Goal: Task Accomplishment & Management: Use online tool/utility

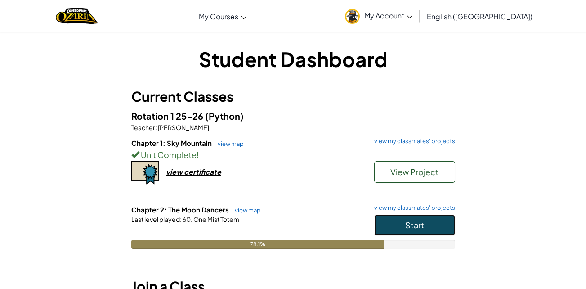
click at [423, 227] on span "Start" at bounding box center [414, 224] width 19 height 10
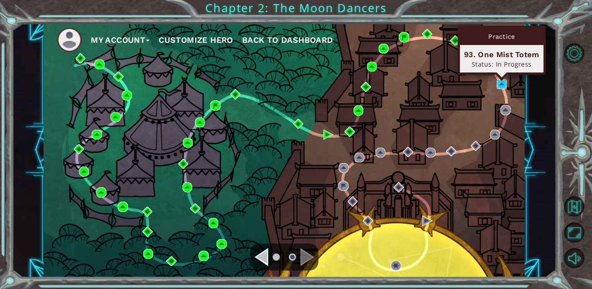
click at [503, 85] on img at bounding box center [502, 84] width 10 height 10
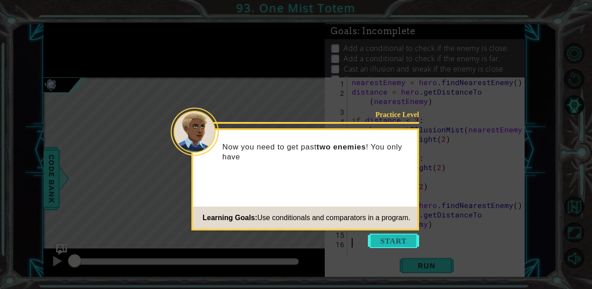
click at [396, 241] on button "Start" at bounding box center [393, 240] width 51 height 14
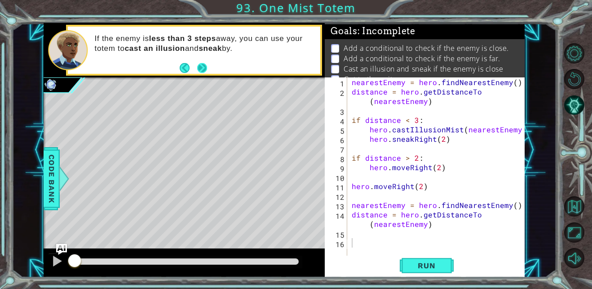
click at [199, 63] on button "Next" at bounding box center [202, 68] width 10 height 10
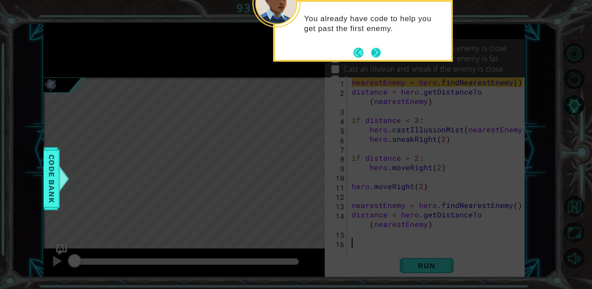
click at [374, 51] on button "Next" at bounding box center [376, 53] width 10 height 10
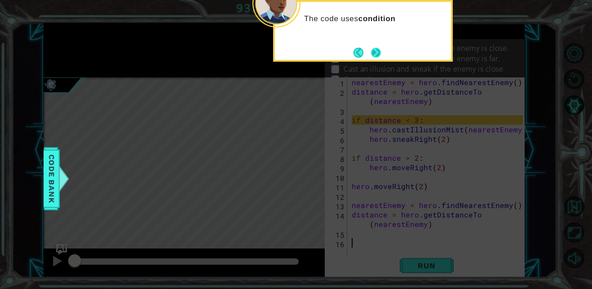
click at [374, 49] on button "Next" at bounding box center [376, 53] width 10 height 10
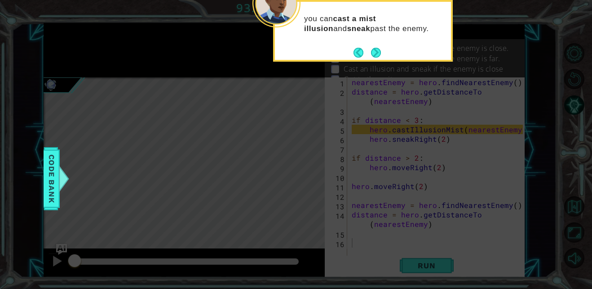
click at [374, 49] on button "Next" at bounding box center [376, 53] width 10 height 10
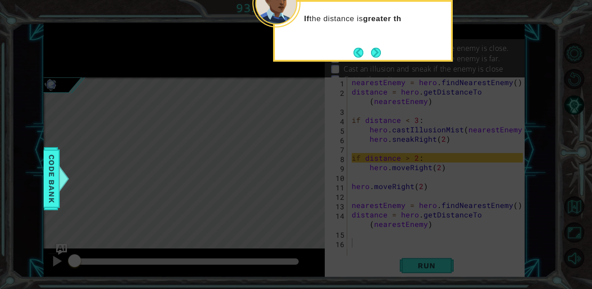
click at [374, 49] on button "Next" at bounding box center [376, 53] width 10 height 10
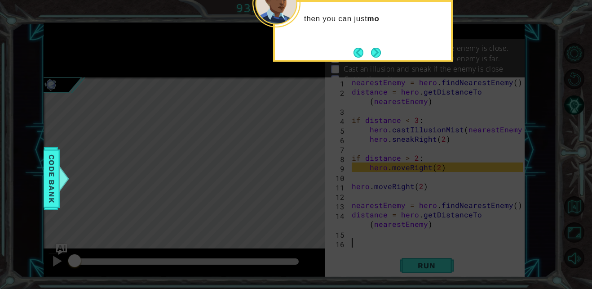
click at [374, 49] on button "Next" at bounding box center [376, 53] width 10 height 10
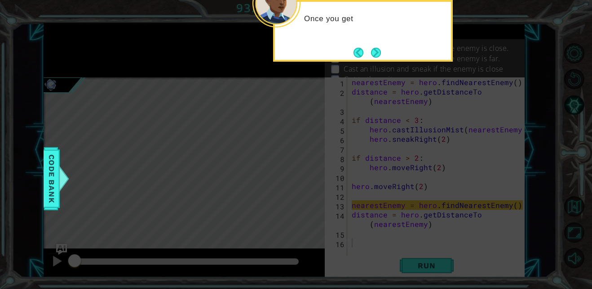
click at [374, 49] on button "Next" at bounding box center [376, 53] width 10 height 10
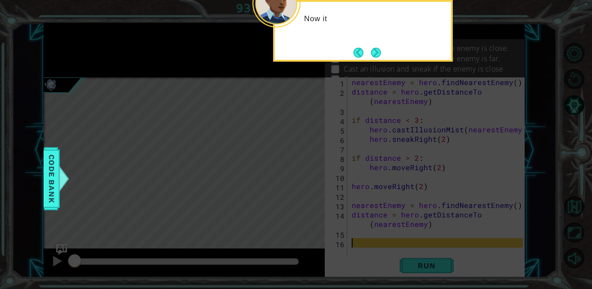
click at [374, 49] on button "Next" at bounding box center [376, 53] width 10 height 10
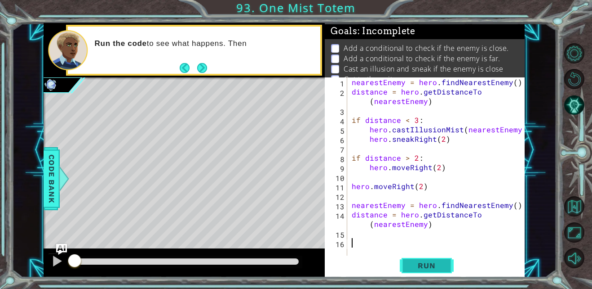
click at [418, 263] on span "Run" at bounding box center [427, 265] width 36 height 9
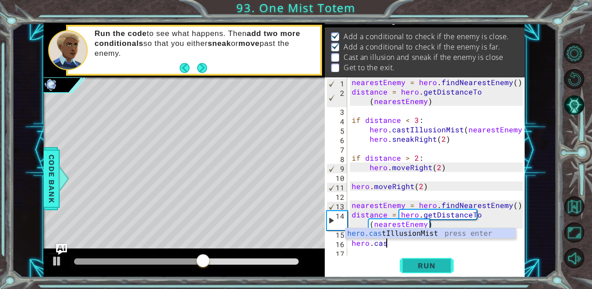
scroll to position [0, 2]
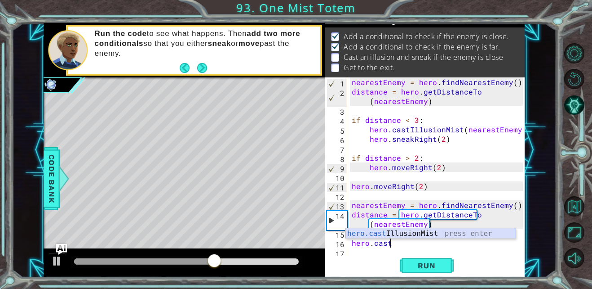
click at [409, 230] on div "hero.cast IllusionMist press enter" at bounding box center [431, 244] width 170 height 32
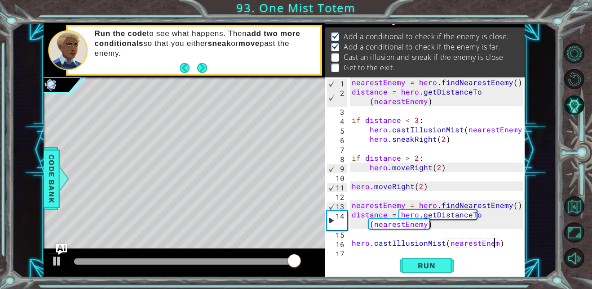
scroll to position [0, 9]
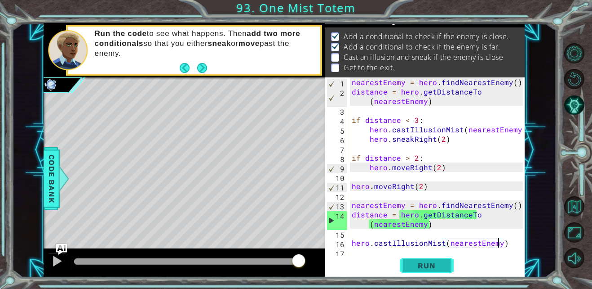
click at [428, 268] on span "Run" at bounding box center [427, 265] width 36 height 9
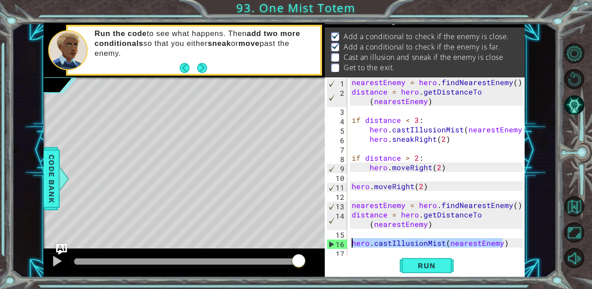
drag, startPoint x: 505, startPoint y: 242, endPoint x: 300, endPoint y: 241, distance: 205.0
click at [300, 241] on div "1 ההההההההההההההההההההההההההההההההההההההההההההההההההההההההההההההההההההההההההההה…" at bounding box center [284, 150] width 481 height 254
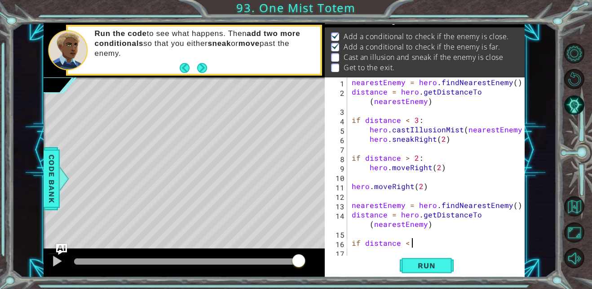
scroll to position [0, 4]
type textarea "if distance < 1"
click at [472, 257] on div "Run" at bounding box center [427, 265] width 200 height 20
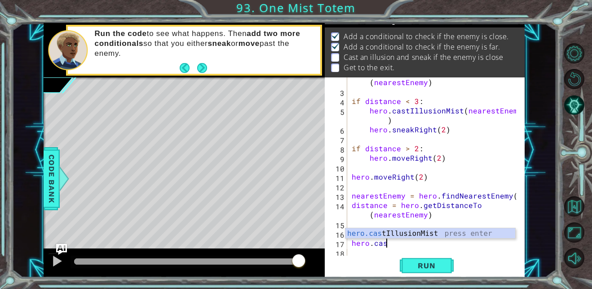
scroll to position [0, 2]
click at [454, 239] on div "distance = hero . getDistanceTo ( nearestEnemy ) if distance < 3 : hero . castI…" at bounding box center [435, 172] width 170 height 208
click at [392, 232] on div "hero.cast IllusionMist press enter" at bounding box center [431, 244] width 170 height 32
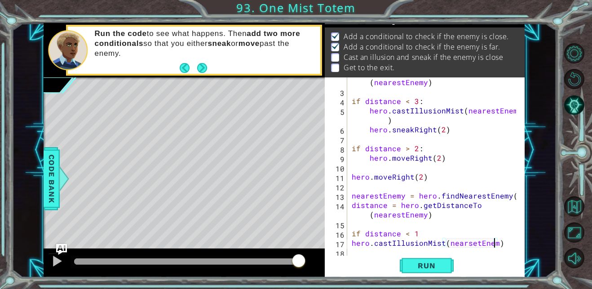
type textarea "hero.castIllusionMist(nearsetEnemy)"
click at [360, 254] on div "distance = hero . getDistanceTo ( nearestEnemy ) if distance < 3 : hero . castI…" at bounding box center [435, 172] width 170 height 208
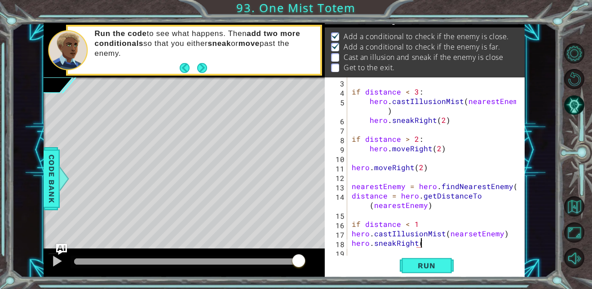
scroll to position [0, 4]
click at [408, 260] on button "Run" at bounding box center [427, 265] width 54 height 20
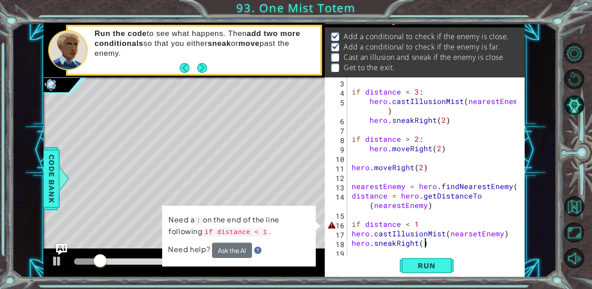
click at [420, 222] on div "if distance < 3 : hero . castIllusionMist ( nearestEnemy ) hero . sneakRight ( …" at bounding box center [435, 176] width 170 height 198
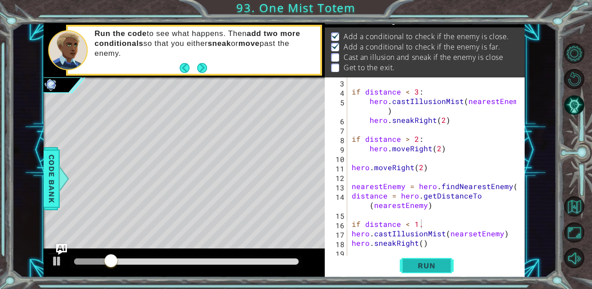
click at [427, 268] on span "Run" at bounding box center [427, 265] width 36 height 9
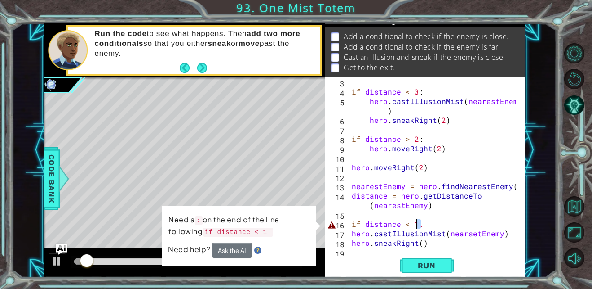
click at [418, 223] on div "if distance < 3 : hero . castIllusionMist ( nearestEnemy ) hero . sneakRight ( …" at bounding box center [435, 176] width 170 height 198
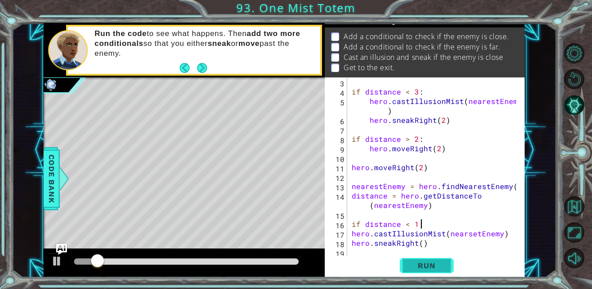
click at [427, 271] on button "Run" at bounding box center [427, 265] width 54 height 20
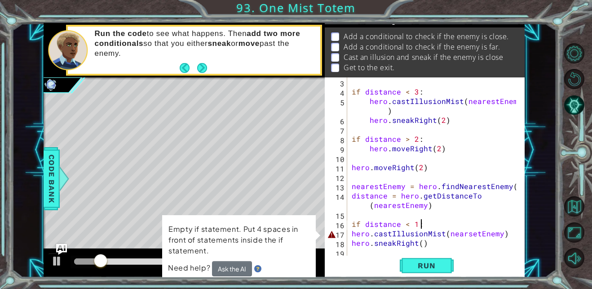
click at [350, 231] on div "if distance < 3 : hero . castIllusionMist ( nearestEnemy ) hero . sneakRight ( …" at bounding box center [435, 176] width 170 height 198
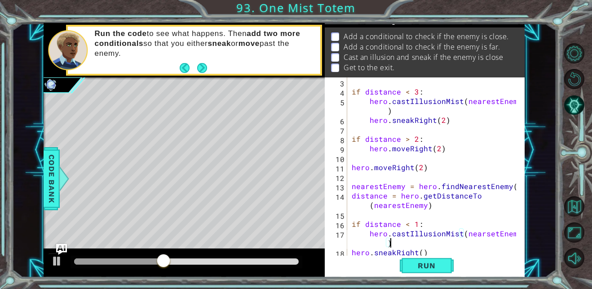
click at [392, 241] on div "if distance < 3 : hero . castIllusionMist ( nearestEnemy ) hero . sneakRight ( …" at bounding box center [435, 176] width 170 height 198
click at [350, 251] on div "if distance < 3 : hero . castIllusionMist ( nearestEnemy ) hero . sneakRight ( …" at bounding box center [435, 176] width 170 height 198
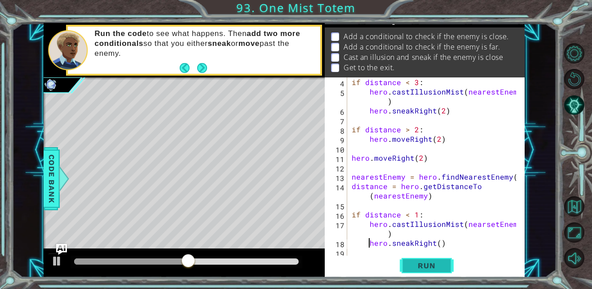
click at [417, 263] on span "Run" at bounding box center [427, 265] width 36 height 9
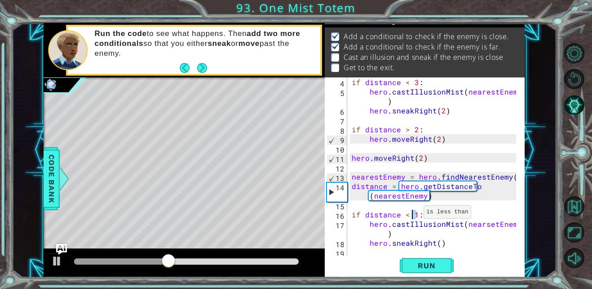
click at [413, 214] on div "if distance < 3 : hero . castIllusionMist ( nearestEnemy ) hero . sneakRight ( …" at bounding box center [435, 176] width 170 height 198
type textarea "if distance < 2:"
click at [426, 266] on span "Run" at bounding box center [427, 265] width 36 height 9
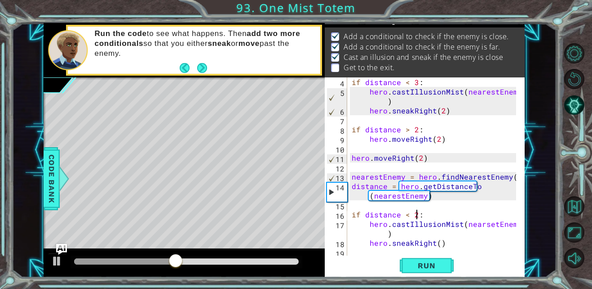
click at [351, 251] on div "if distance < 3 : hero . castIllusionMist ( nearestEnemy ) hero . sneakRight ( …" at bounding box center [435, 176] width 170 height 198
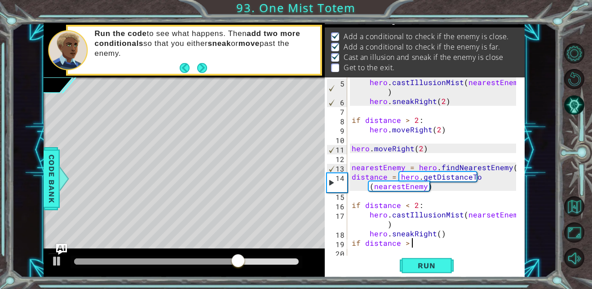
scroll to position [0, 4]
type textarea "if distance > 2:"
click at [353, 250] on div "hero . castIllusionMist ( nearestEnemy ) hero . sneakRight ( 2 ) if distance > …" at bounding box center [435, 181] width 170 height 208
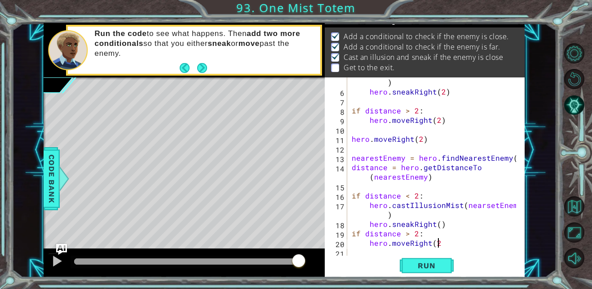
scroll to position [0, 5]
type textarea "hero.moveRight(2)"
click at [405, 261] on button "Run" at bounding box center [427, 265] width 54 height 20
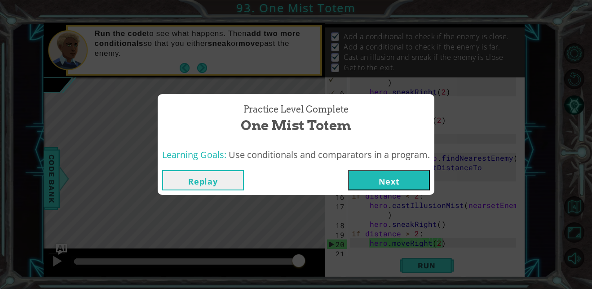
click at [371, 182] on button "Next" at bounding box center [389, 180] width 82 height 20
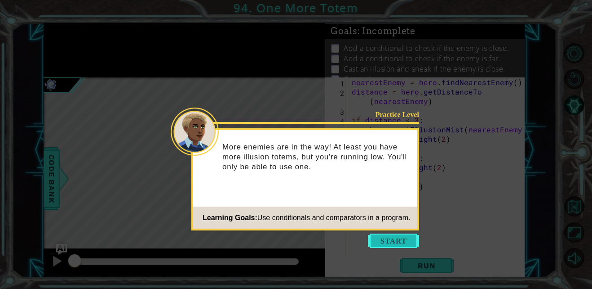
click at [396, 236] on button "Start" at bounding box center [393, 240] width 51 height 14
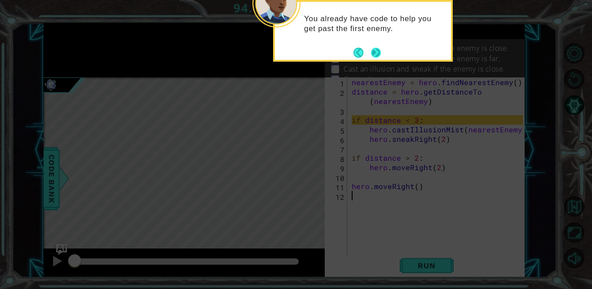
click at [379, 53] on button "Next" at bounding box center [376, 53] width 10 height 10
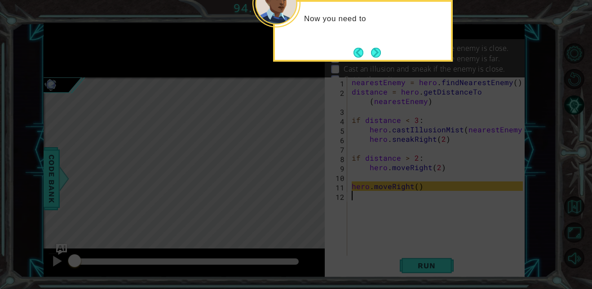
click at [379, 53] on button "Next" at bounding box center [376, 53] width 10 height 10
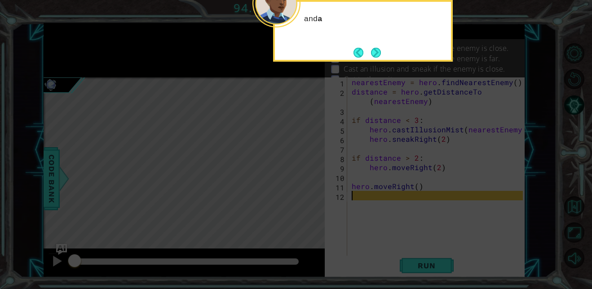
click at [379, 53] on button "Next" at bounding box center [376, 53] width 10 height 10
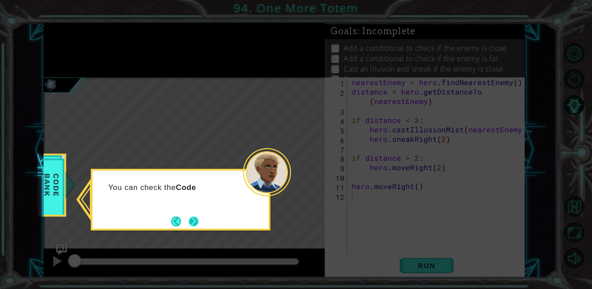
click at [193, 217] on button "Next" at bounding box center [194, 221] width 10 height 10
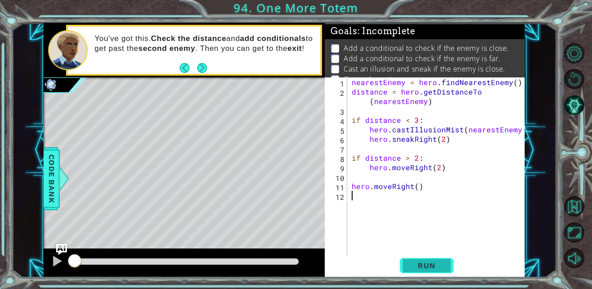
click at [430, 261] on span "Run" at bounding box center [427, 265] width 36 height 9
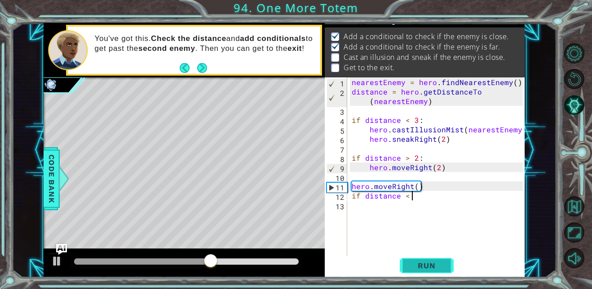
scroll to position [0, 4]
type textarea "if distance < 3:"
click at [351, 204] on div "nearestEnemy = hero . findNearestEnemy ( ) distance = hero . getDistanceTo ( ne…" at bounding box center [438, 176] width 177 height 198
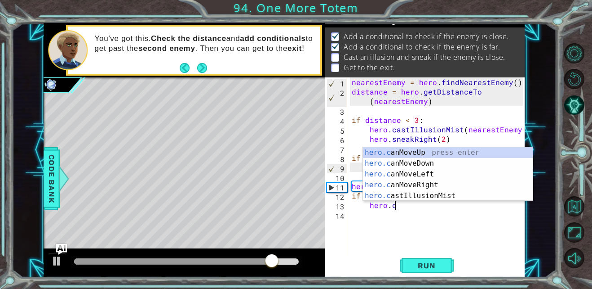
scroll to position [0, 3]
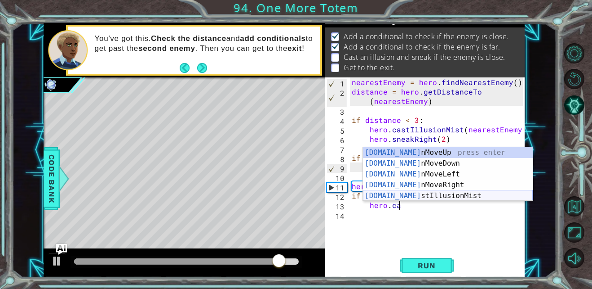
click at [427, 197] on div "hero.ca nMoveUp press enter hero.ca nMoveDown press enter hero.ca nMoveLeft pre…" at bounding box center [448, 185] width 170 height 76
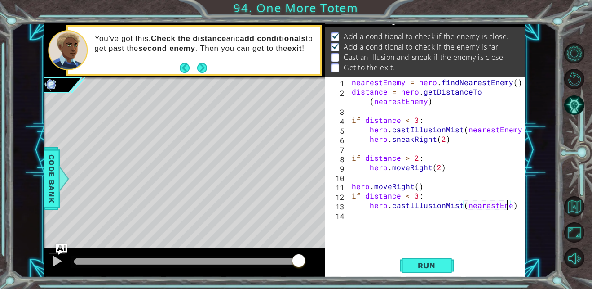
scroll to position [0, 10]
type textarea "hero.castIllusionMist(nearestEnemy)"
click at [356, 214] on div "nearestEnemy = hero . findNearestEnemy ( ) distance = hero . getDistanceTo ( ne…" at bounding box center [438, 176] width 177 height 198
drag, startPoint x: 407, startPoint y: 215, endPoint x: 392, endPoint y: 213, distance: 14.9
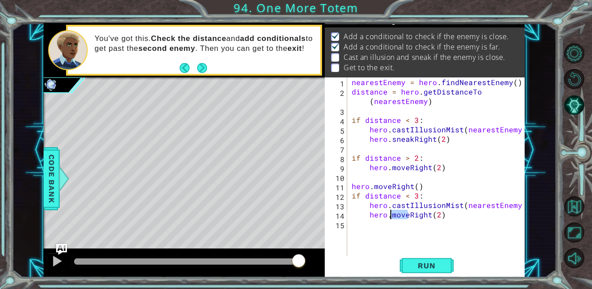
click at [392, 213] on div "nearestEnemy = hero . findNearestEnemy ( ) distance = hero . getDistanceTo ( ne…" at bounding box center [438, 176] width 177 height 198
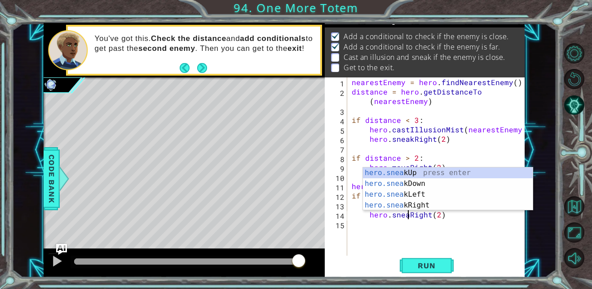
type textarea "hero.sneakRight(2)"
click at [379, 238] on div "nearestEnemy = hero . findNearestEnemy ( ) distance = hero . getDistanceTo ( ne…" at bounding box center [438, 176] width 177 height 198
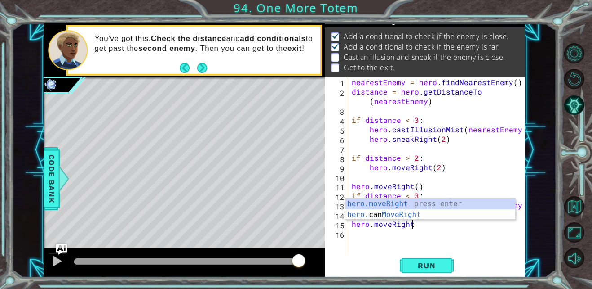
scroll to position [0, 4]
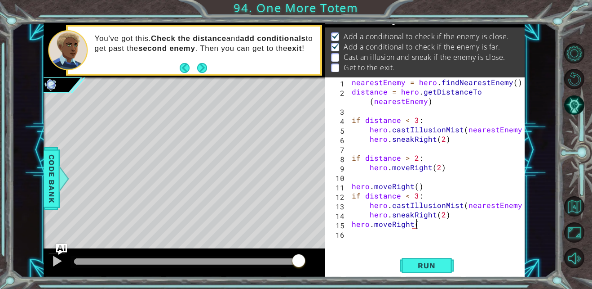
type textarea "hero.moveRight()"
click at [354, 237] on div "nearestEnemy = hero . findNearestEnemy ( ) distance = hero . getDistanceTo ( ne…" at bounding box center [438, 176] width 177 height 198
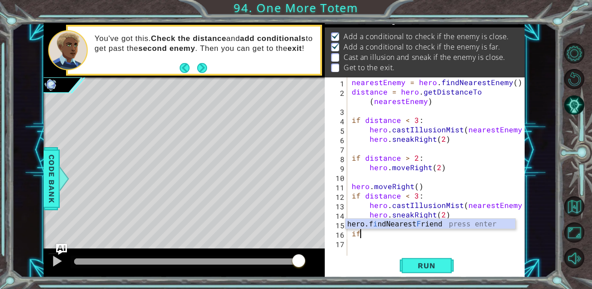
type textarea "i"
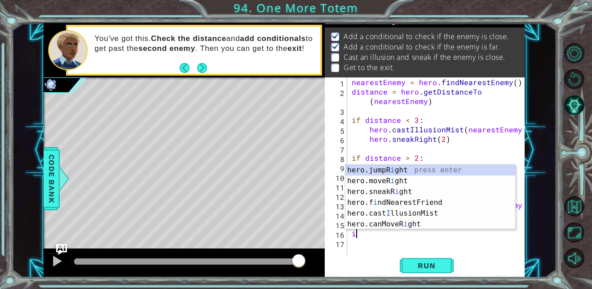
type textarea "hero.moveRight()"
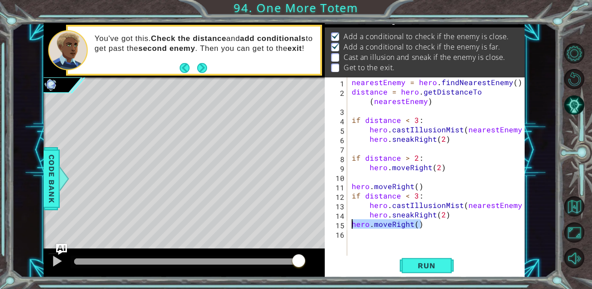
drag, startPoint x: 404, startPoint y: 227, endPoint x: 350, endPoint y: 224, distance: 53.6
click at [350, 224] on div "nearestEnemy = hero . findNearestEnemy ( ) distance = hero . getDistanceTo ( ne…" at bounding box center [438, 176] width 177 height 198
type textarea "hero.sneakRight(2)"
click at [350, 224] on div "nearestEnemy = hero . findNearestEnemy ( ) distance = hero . getDistanceTo ( ne…" at bounding box center [438, 176] width 177 height 198
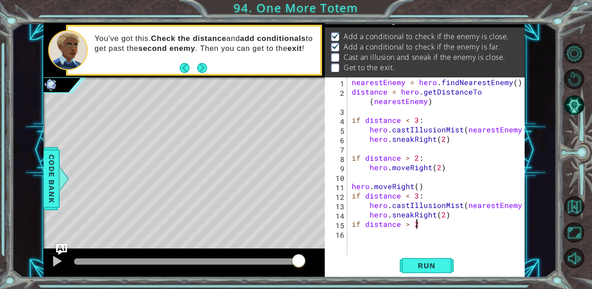
type textarea "if distance > 2:"
click at [355, 237] on div "nearestEnemy = hero . findNearestEnemy ( ) distance = hero . getDistanceTo ( ne…" at bounding box center [438, 176] width 177 height 198
type textarea "hero.moveRight(3)"
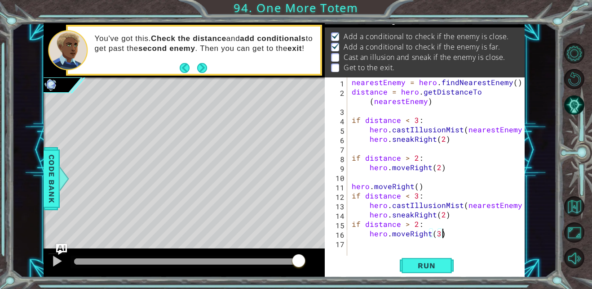
click at [351, 244] on div "nearestEnemy = hero . findNearestEnemy ( ) distance = hero . getDistanceTo ( ne…" at bounding box center [438, 176] width 177 height 198
click at [453, 213] on div "nearestEnemy = hero . findNearestEnemy ( ) distance = hero . getDistanceTo ( ne…" at bounding box center [438, 176] width 177 height 198
type textarea "hero.sneakRight(2)"
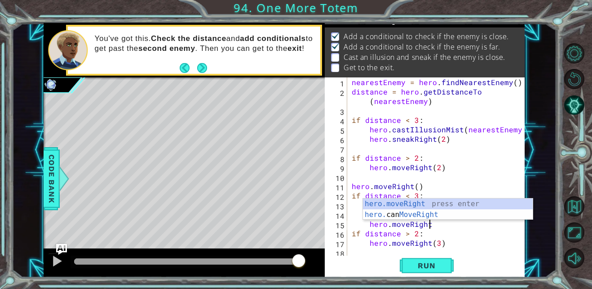
scroll to position [0, 4]
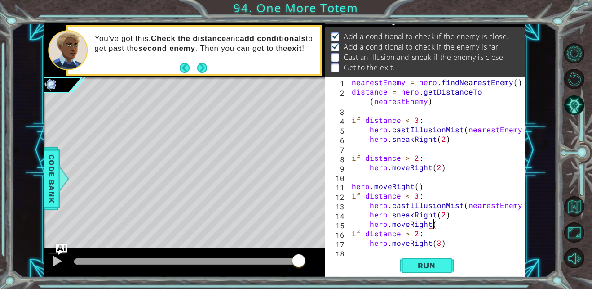
type textarea "hero.moveRight()"
click at [353, 253] on div "nearestEnemy = hero . findNearestEnemy ( ) distance = hero . getDistanceTo ( ne…" at bounding box center [438, 176] width 177 height 198
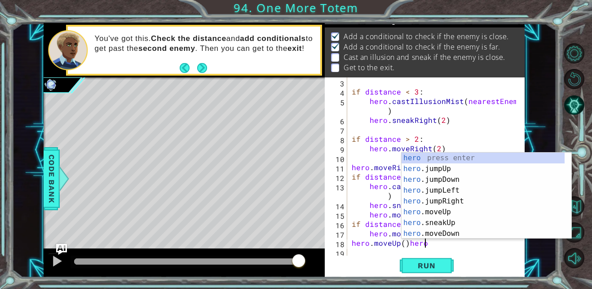
scroll to position [0, 4]
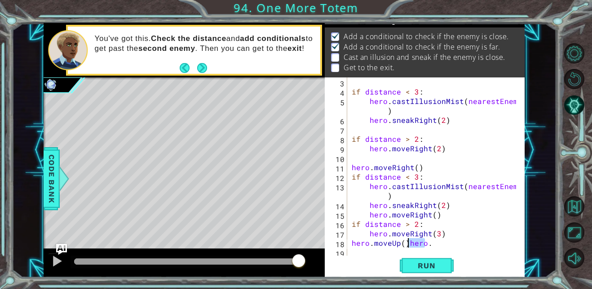
drag, startPoint x: 427, startPoint y: 244, endPoint x: 410, endPoint y: 240, distance: 18.3
click at [410, 240] on div "if distance < 3 : hero . castIllusionMist ( nearestEnemy ) hero . sneakRight ( …" at bounding box center [435, 176] width 170 height 198
drag, startPoint x: 432, startPoint y: 245, endPoint x: 409, endPoint y: 242, distance: 23.5
click at [409, 242] on div "if distance < 3 : hero . castIllusionMist ( nearestEnemy ) hero . sneakRight ( …" at bounding box center [435, 176] width 170 height 198
type textarea "hero.moveUp()"
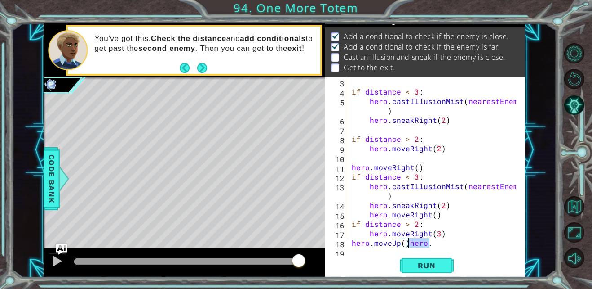
scroll to position [0, 3]
click at [353, 251] on div "if distance < 3 : hero . castIllusionMist ( nearestEnemy ) hero . sneakRight ( …" at bounding box center [435, 176] width 170 height 198
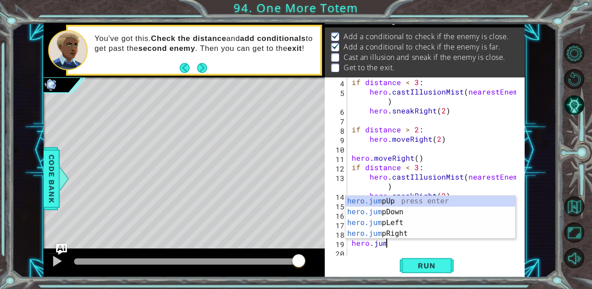
scroll to position [0, 2]
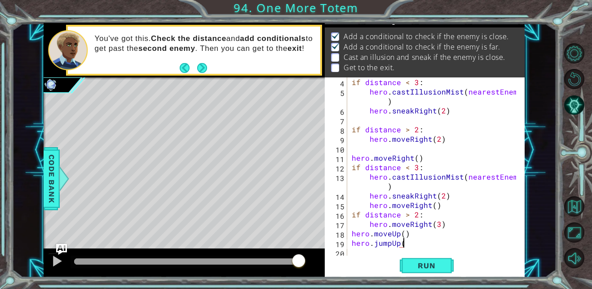
type textarea "hero.jumpUp()"
click at [355, 252] on div "if distance < 3 : hero . castIllusionMist ( nearestEnemy ) hero . sneakRight ( …" at bounding box center [435, 176] width 170 height 198
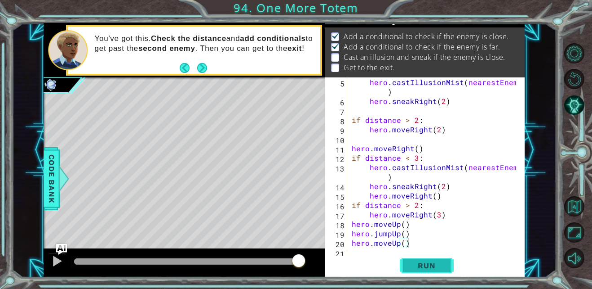
click at [412, 264] on span "Run" at bounding box center [427, 265] width 36 height 9
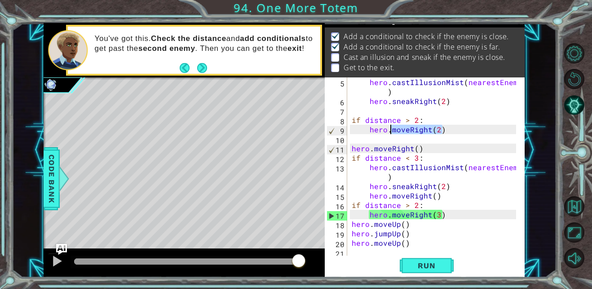
drag, startPoint x: 443, startPoint y: 129, endPoint x: 391, endPoint y: 127, distance: 51.7
click at [391, 127] on div "hero . castIllusionMist ( nearestEnemy ) hero . sneakRight ( 2 ) if distance > …" at bounding box center [435, 181] width 170 height 208
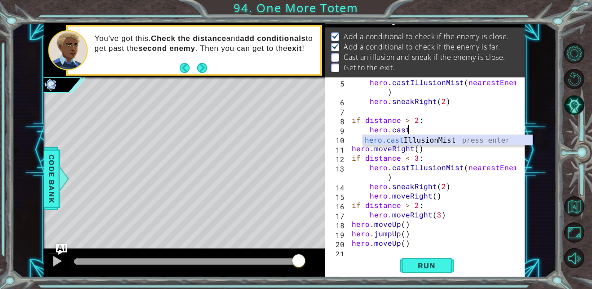
click at [401, 137] on div "hero.cast IllusionMist press enter" at bounding box center [448, 151] width 170 height 32
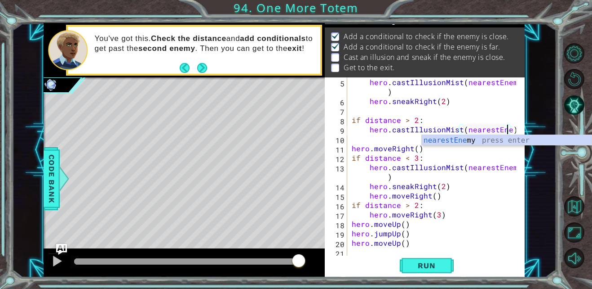
scroll to position [0, 10]
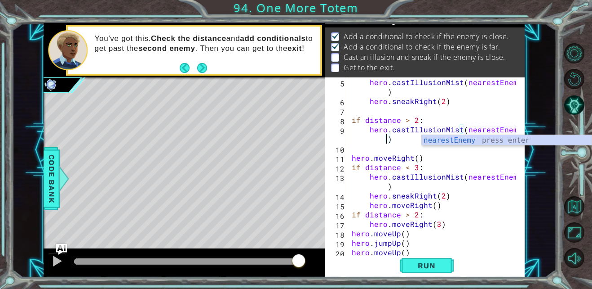
click at [495, 183] on div "hero . castIllusionMist ( nearestEnemy ) hero . sneakRight ( 2 ) if distance > …" at bounding box center [435, 181] width 170 height 208
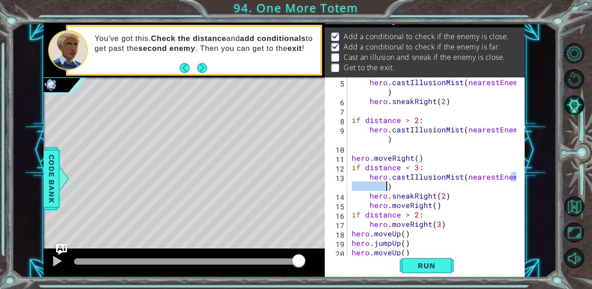
drag, startPoint x: 516, startPoint y: 178, endPoint x: 385, endPoint y: 188, distance: 131.2
click at [385, 188] on div "hero.castIllusionMist(nearestEnemy) 5 6 7 8 9 10 11 12 13 14 15 16 17 18 19 20 …" at bounding box center [424, 166] width 198 height 179
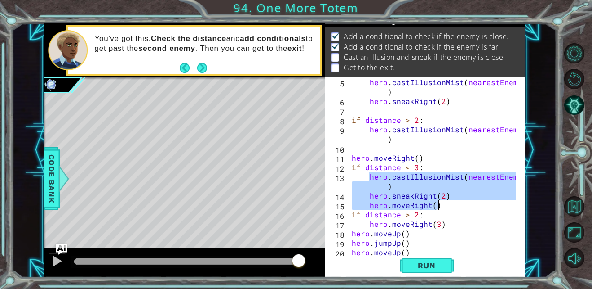
drag, startPoint x: 368, startPoint y: 176, endPoint x: 494, endPoint y: 202, distance: 129.0
click at [494, 202] on div "hero . castIllusionMist ( nearestEnemy ) hero . sneakRight ( 2 ) if distance > …" at bounding box center [435, 181] width 170 height 208
type textarea "hero.sneakRight(2) hero.moveRight()"
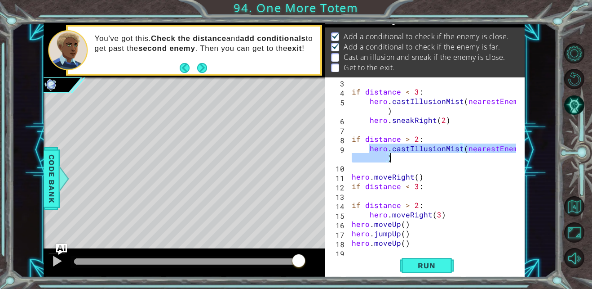
drag, startPoint x: 369, startPoint y: 149, endPoint x: 524, endPoint y: 153, distance: 155.1
click at [524, 153] on div "3 4 5 6 7 8 9 10 11 12 13 14 15 16 17 18 19 if distance < 3 : hero . castIllusi…" at bounding box center [425, 177] width 200 height 200
type textarea "hero.castIllusionMist(nearestEnemy)"
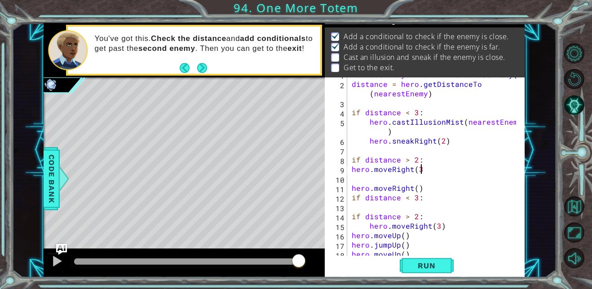
scroll to position [0, 4]
click at [424, 261] on span "Run" at bounding box center [427, 265] width 36 height 9
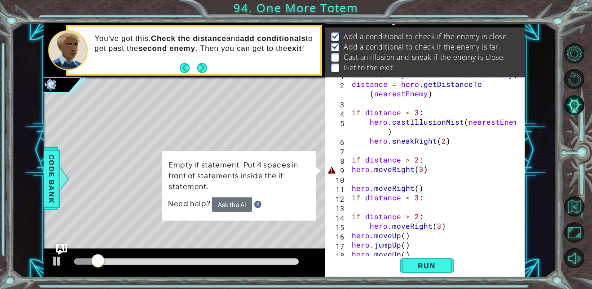
click at [349, 169] on div "hero.moveRight(3) 1 2 3 4 5 6 7 8 9 10 11 12 13 14 15 16 17 18 19 nearestEnemy …" at bounding box center [424, 166] width 198 height 179
click at [351, 169] on div "nearestEnemy = hero . findNearestEnemy ( ) distance = hero . getDistanceTo ( ne…" at bounding box center [435, 169] width 170 height 198
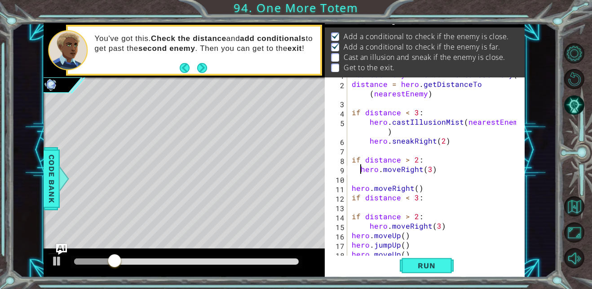
type textarea "hero.moveRight(3)"
click at [418, 267] on span "Run" at bounding box center [427, 265] width 36 height 9
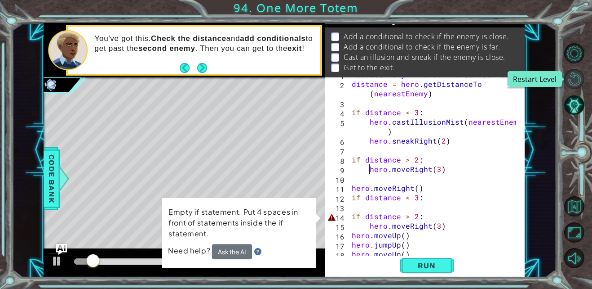
click at [578, 76] on button "Restart Level" at bounding box center [575, 79] width 20 height 20
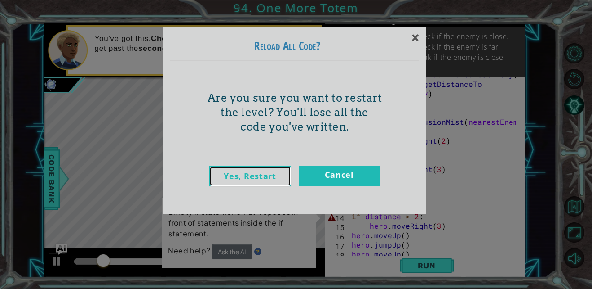
click at [232, 181] on link "Yes, Restart" at bounding box center [250, 176] width 82 height 20
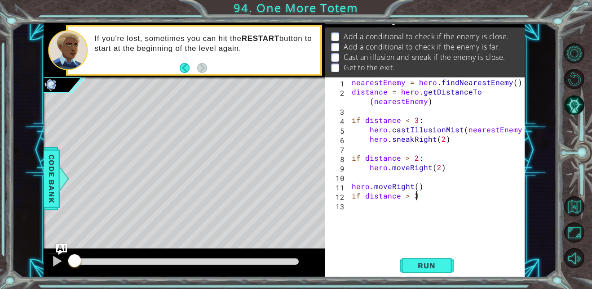
scroll to position [0, 4]
type textarea "if distance > 3:"
click at [355, 202] on div "nearestEnemy = hero . findNearestEnemy ( ) distance = hero . getDistanceTo ( ne…" at bounding box center [438, 176] width 177 height 198
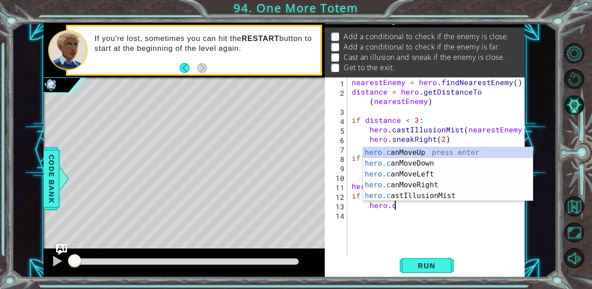
scroll to position [0, 3]
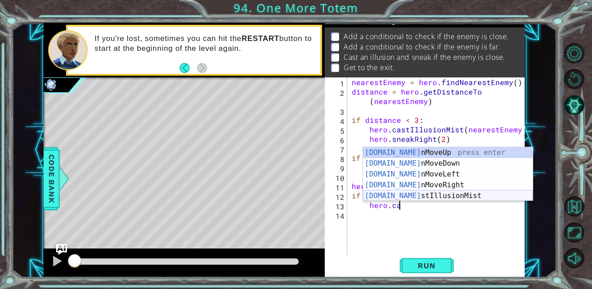
click at [406, 195] on div "hero.ca nMoveUp press enter hero.ca nMoveDown press enter hero.ca nMoveLeft pre…" at bounding box center [448, 185] width 170 height 76
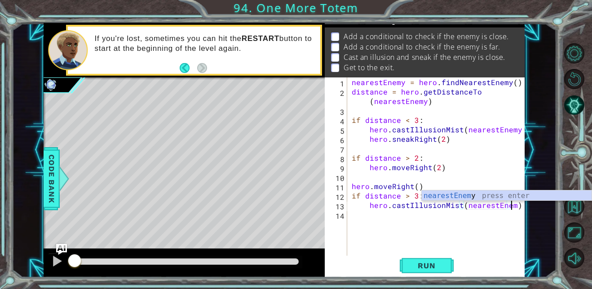
scroll to position [0, 10]
type textarea "hero.castIllusionMist(nearestEnemy)"
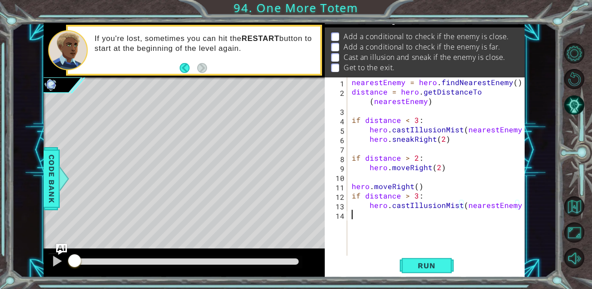
click at [351, 214] on div "nearestEnemy = hero . findNearestEnemy ( ) distance = hero . getDistanceTo ( ne…" at bounding box center [438, 176] width 177 height 198
type textarea "hero.sneakRight(2)"
click at [412, 268] on span "Run" at bounding box center [427, 265] width 36 height 9
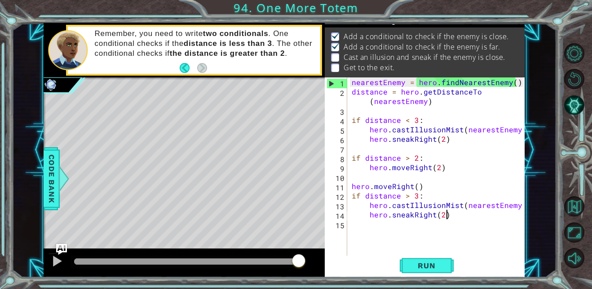
click at [349, 227] on div "hero.sneakRight(2) 1 2 3 4 5 6 7 8 9 10 11 12 13 14 15 nearestEnemy = hero . fi…" at bounding box center [424, 166] width 198 height 179
click at [348, 227] on div "hero.sneakRight(2) 1 2 3 4 5 6 7 8 9 10 11 12 13 14 15 nearestEnemy = hero . fi…" at bounding box center [424, 166] width 198 height 179
click at [351, 226] on div "nearestEnemy = hero . findNearestEnemy ( ) distance = hero . getDistanceTo ( ne…" at bounding box center [438, 176] width 177 height 198
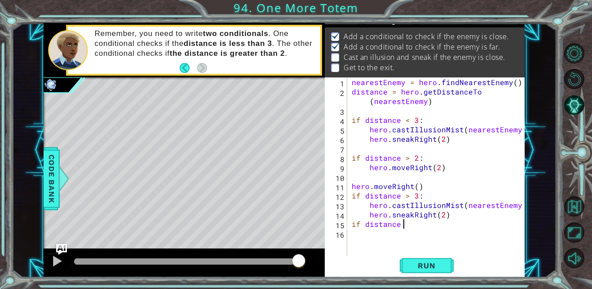
scroll to position [0, 3]
type textarea "if distance < 2:"
click at [356, 237] on div "nearestEnemy = hero . findNearestEnemy ( ) distance = hero . getDistanceTo ( ne…" at bounding box center [438, 176] width 177 height 198
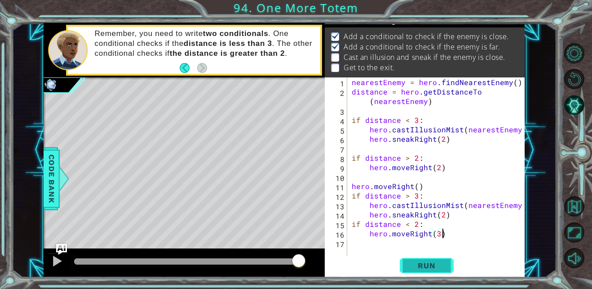
type textarea "hero.moveRight(3)"
click at [423, 258] on button "Run" at bounding box center [427, 265] width 54 height 20
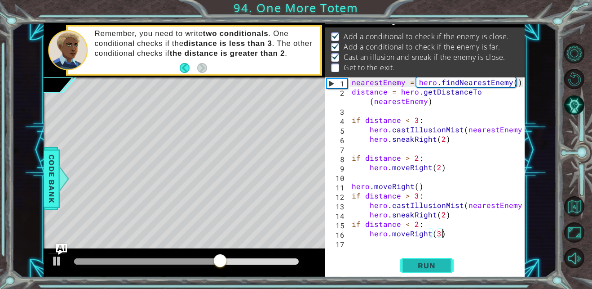
click at [423, 258] on button "Run" at bounding box center [427, 265] width 54 height 20
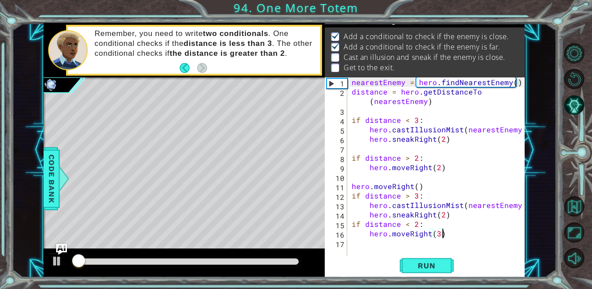
click at [354, 242] on div "nearestEnemy = hero . findNearestEnemy ( ) distance = hero . getDistanceTo ( ne…" at bounding box center [438, 176] width 177 height 198
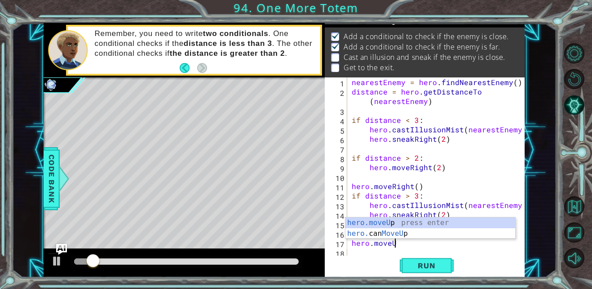
scroll to position [0, 3]
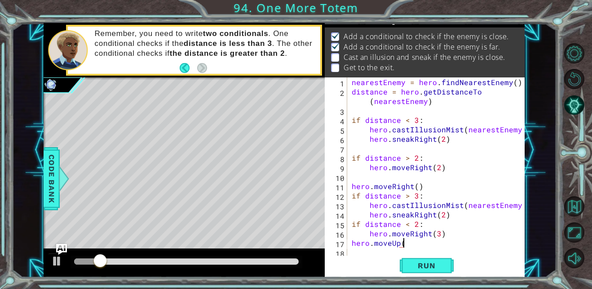
type textarea "hero.moveUp()"
click at [354, 252] on div "nearestEnemy = hero . findNearestEnemy ( ) distance = hero . getDistanceTo ( ne…" at bounding box center [438, 176] width 177 height 198
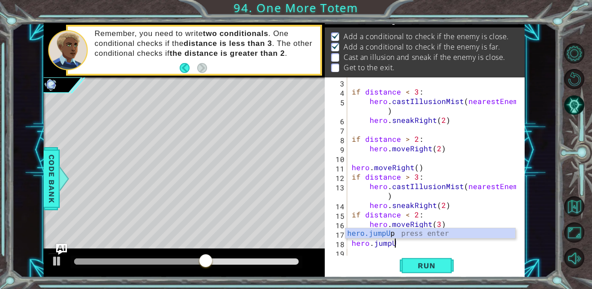
scroll to position [0, 3]
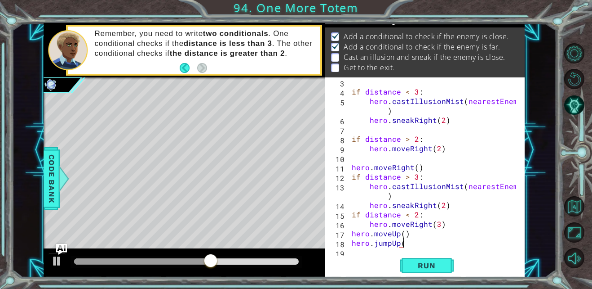
type textarea "hero.jumpUp()"
click at [354, 253] on div "if distance < 3 : hero . castIllusionMist ( nearestEnemy ) hero . sneakRight ( …" at bounding box center [435, 176] width 170 height 198
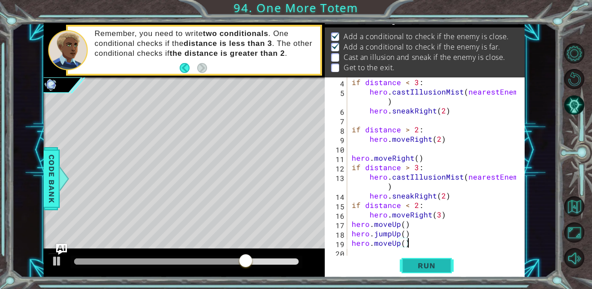
click at [431, 263] on span "Run" at bounding box center [427, 265] width 36 height 9
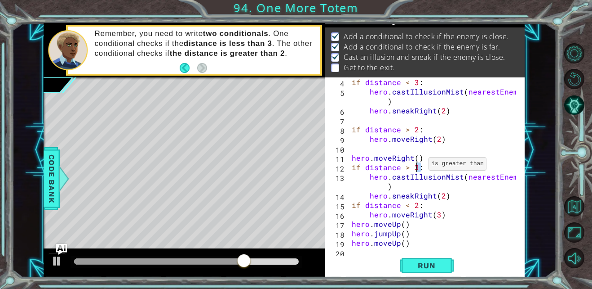
click at [418, 166] on div "if distance < 3 : hero . castIllusionMist ( nearestEnemy ) hero . sneakRight ( …" at bounding box center [435, 176] width 170 height 198
click at [417, 201] on div "if distance < 3 : hero . castIllusionMist ( nearestEnemy ) hero . sneakRight ( …" at bounding box center [435, 176] width 170 height 198
click at [431, 276] on div "if distance < 2. 4 5 6 7 8 9 10 11 12 13 14 15 16 17 18 19 20 if distance < 3 :…" at bounding box center [425, 177] width 200 height 200
click at [430, 262] on span "Run" at bounding box center [427, 265] width 36 height 9
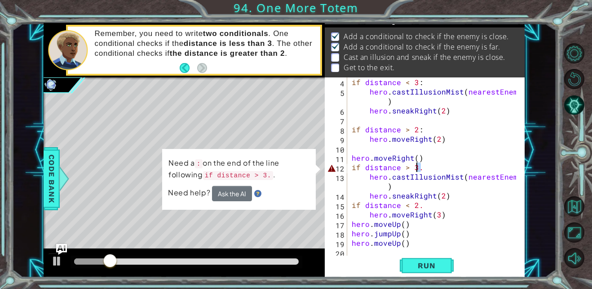
drag, startPoint x: 423, startPoint y: 168, endPoint x: 418, endPoint y: 169, distance: 4.5
click at [418, 169] on div "if distance < 3 : hero . castIllusionMist ( nearestEnemy ) hero . sneakRight ( …" at bounding box center [435, 176] width 170 height 198
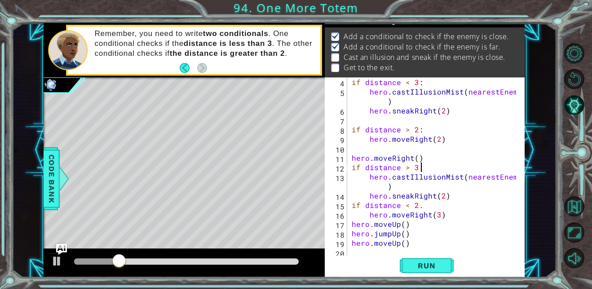
click at [428, 278] on div "1 ההההההההההההההההההההההההההההההההההההההההההההההההההההההההההההההההההההההההההההה…" at bounding box center [296, 144] width 592 height 289
click at [427, 262] on span "Run" at bounding box center [427, 265] width 36 height 9
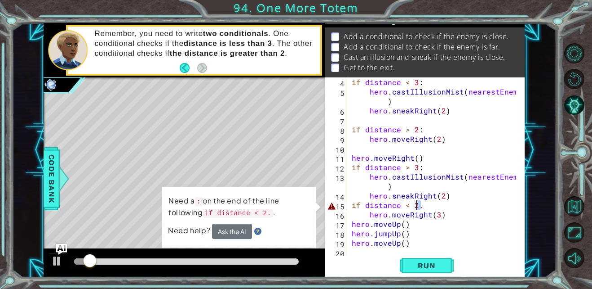
click at [418, 204] on div "if distance < 3 : hero . castIllusionMist ( nearestEnemy ) hero . sneakRight ( …" at bounding box center [435, 176] width 170 height 198
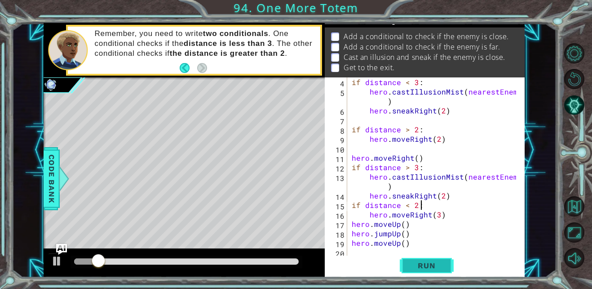
type textarea "if distance < 2:"
click at [426, 261] on span "Run" at bounding box center [427, 265] width 36 height 9
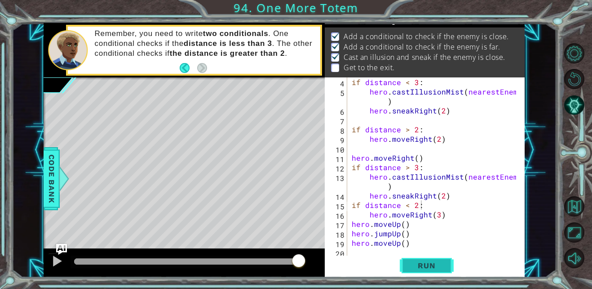
click at [443, 263] on span "Run" at bounding box center [427, 265] width 36 height 9
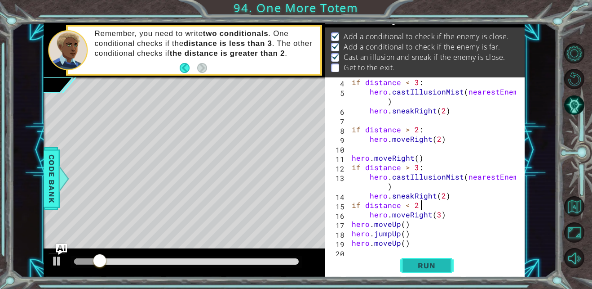
click at [443, 263] on span "Run" at bounding box center [427, 265] width 36 height 9
click at [431, 266] on span "Run" at bounding box center [427, 265] width 36 height 9
click at [53, 263] on div at bounding box center [57, 261] width 12 height 12
click at [101, 208] on div "methods hero use(thing) moveUp(steps) moveDown(steps) moveLeft(steps) moveRight…" at bounding box center [284, 150] width 481 height 254
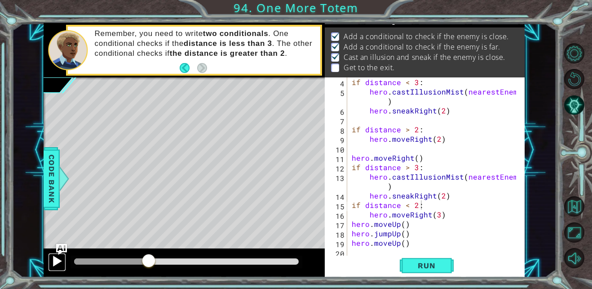
click at [54, 263] on div at bounding box center [57, 261] width 12 height 12
drag, startPoint x: 162, startPoint y: 257, endPoint x: 0, endPoint y: 254, distance: 162.3
click at [0, 254] on html "1 ההההההההההההההההההההההההההההההההההההההההההההההההההההההההההההההההההההההההההההה…" at bounding box center [296, 144] width 592 height 289
click at [523, 157] on div "if distance < 2: 4 5 6 7 8 9 10 11 12 13 14 15 16 17 18 19 20 if distance < 3 :…" at bounding box center [425, 177] width 200 height 200
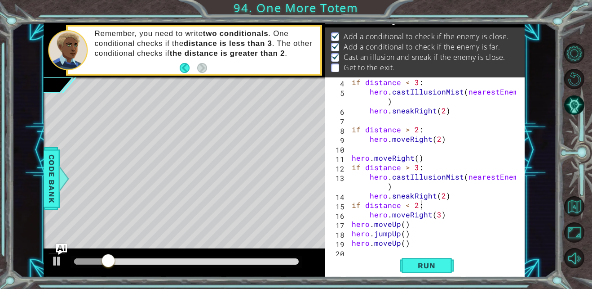
drag, startPoint x: 523, startPoint y: 157, endPoint x: 521, endPoint y: 128, distance: 29.8
click at [521, 128] on div "if distance < 2: 4 5 6 7 8 9 10 11 12 13 14 15 16 17 18 19 20 if distance < 3 :…" at bounding box center [425, 177] width 200 height 200
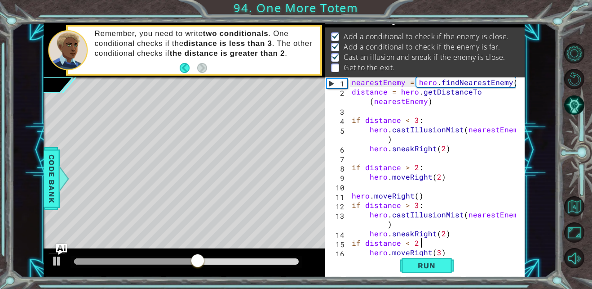
click at [353, 184] on div "nearestEnemy = hero . findNearestEnemy ( ) distance = hero . getDistanceTo ( ne…" at bounding box center [435, 176] width 170 height 198
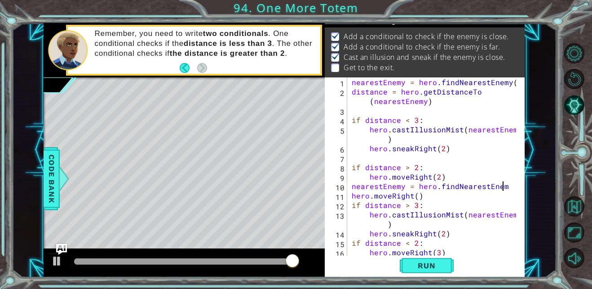
scroll to position [0, 9]
type textarea "nearestEnemy = hero.findNearestEnemy()"
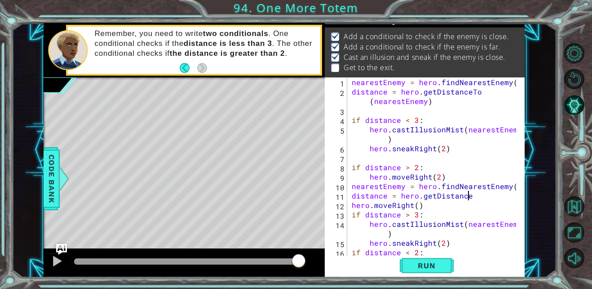
scroll to position [0, 7]
type textarea "distance = hero.getDistanceTo"
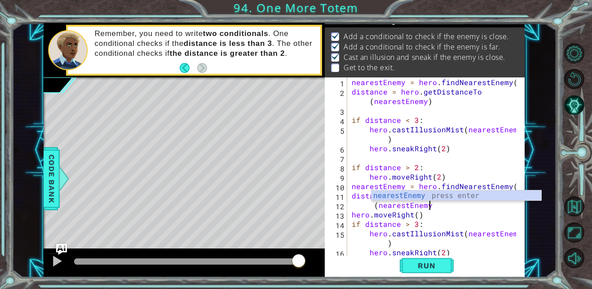
scroll to position [0, 4]
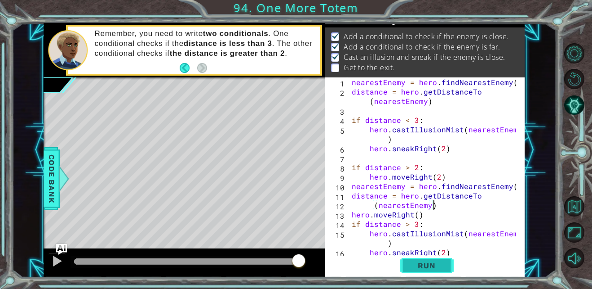
click at [417, 262] on span "Run" at bounding box center [427, 265] width 36 height 9
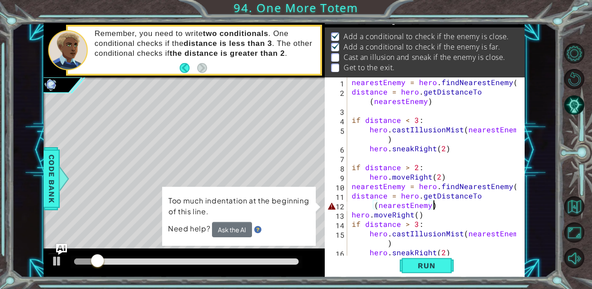
click at [372, 206] on div "nearestEnemy = hero . findNearestEnemy ( ) distance = hero . getDistanceTo ( ne…" at bounding box center [435, 176] width 170 height 198
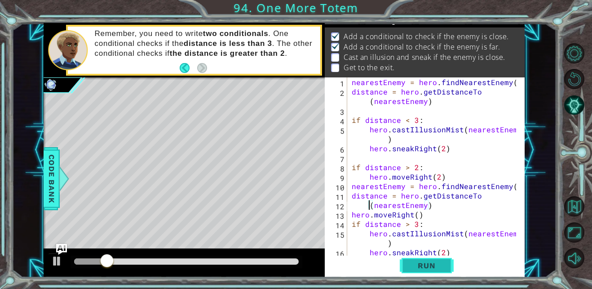
click at [435, 262] on span "Run" at bounding box center [427, 265] width 36 height 9
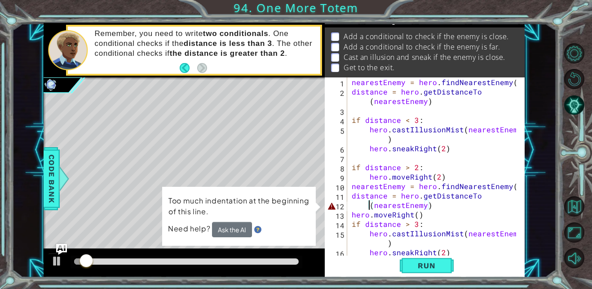
click at [366, 202] on div "nearestEnemy = hero . findNearestEnemy ( ) distance = hero . getDistanceTo ( ne…" at bounding box center [435, 176] width 170 height 198
click at [368, 205] on div "nearestEnemy = hero . findNearestEnemy ( ) distance = hero . getDistanceTo ( ne…" at bounding box center [435, 176] width 170 height 198
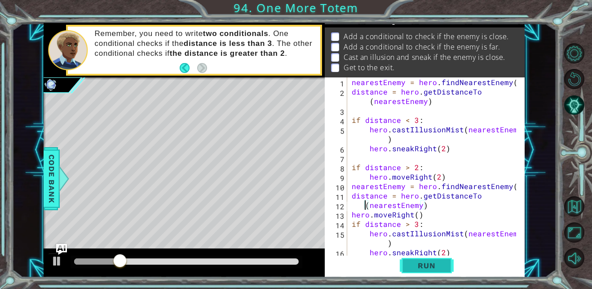
click at [424, 260] on button "Run" at bounding box center [427, 265] width 54 height 20
click at [428, 270] on button "Run" at bounding box center [427, 265] width 54 height 20
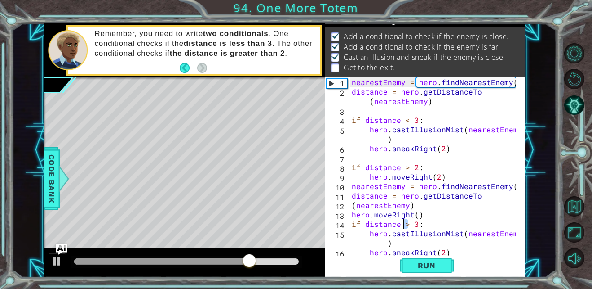
click at [405, 223] on div "nearestEnemy = hero . findNearestEnemy ( ) distance = hero . getDistanceTo ( ne…" at bounding box center [435, 176] width 170 height 198
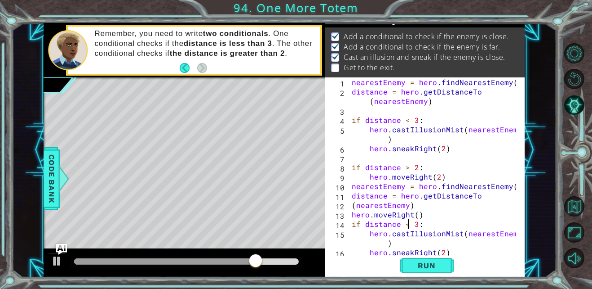
scroll to position [0, 4]
click at [418, 263] on span "Run" at bounding box center [427, 265] width 36 height 9
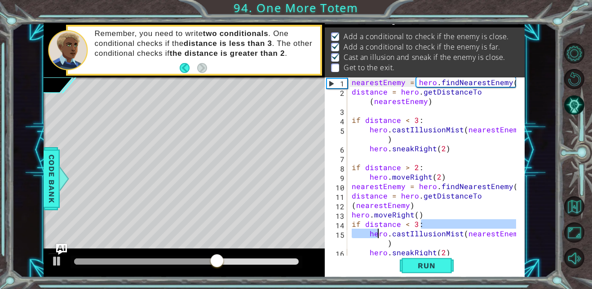
drag, startPoint x: 422, startPoint y: 223, endPoint x: 385, endPoint y: 235, distance: 38.1
click at [385, 235] on div "nearestEnemy = hero . findNearestEnemy ( ) distance = hero . getDistanceTo ( ne…" at bounding box center [435, 176] width 170 height 198
drag, startPoint x: 349, startPoint y: 222, endPoint x: 358, endPoint y: 223, distance: 9.6
click at [359, 223] on div "if distance < 3: hero.castIllusionMist(nearestEnemy) 1 2 3 4 5 6 7 8 9 10 11 12…" at bounding box center [424, 166] width 198 height 179
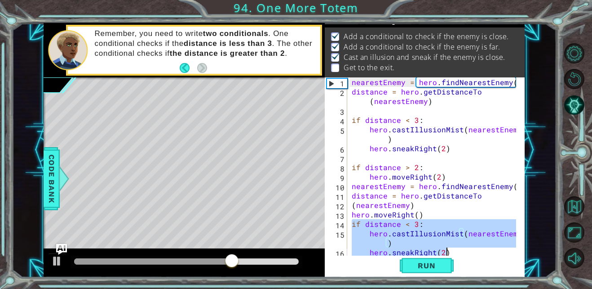
scroll to position [57, 0]
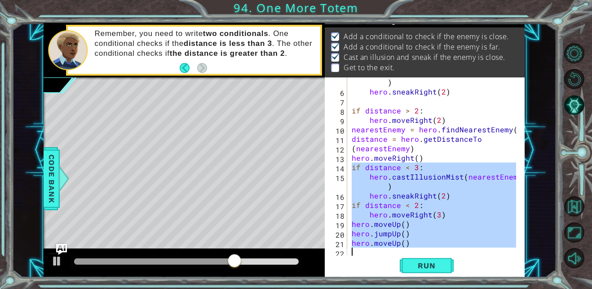
drag, startPoint x: 352, startPoint y: 224, endPoint x: 491, endPoint y: 263, distance: 143.7
click at [491, 263] on div "hero.castIllusionMist(nearestEnemy) 5 6 7 8 9 10 11 12 13 14 15 16 17 18 19 20 …" at bounding box center [425, 177] width 200 height 200
type textarea "hero.moveUp()"
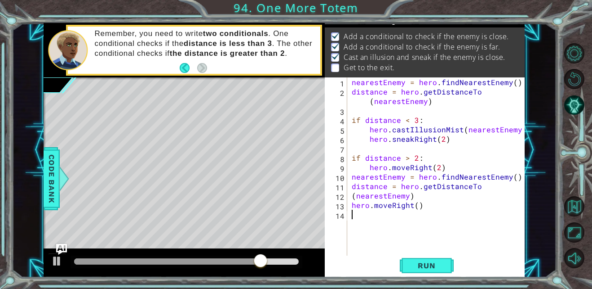
type textarea "H"
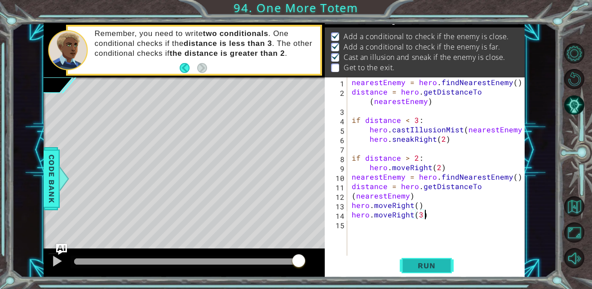
type textarea "hero.moveRight(3)"
click at [448, 264] on button "Run" at bounding box center [427, 265] width 54 height 20
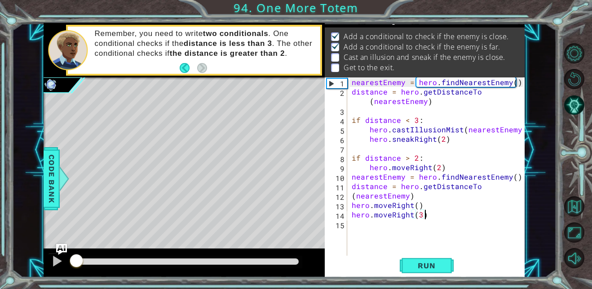
drag, startPoint x: 133, startPoint y: 257, endPoint x: 0, endPoint y: 246, distance: 133.0
click at [0, 246] on html "1 ההההההההההההההההההההההההההההההההההההההההההההההההההההההההההההההההההההההההההההה…" at bounding box center [296, 144] width 592 height 289
drag, startPoint x: 147, startPoint y: 259, endPoint x: 13, endPoint y: 251, distance: 133.7
click at [13, 251] on div "1 ההההההההההההההההההההההההההההההההההההההההההההההההההההההההההההההההההההההההההההה…" at bounding box center [284, 150] width 545 height 254
click at [411, 269] on span "Run" at bounding box center [427, 265] width 36 height 9
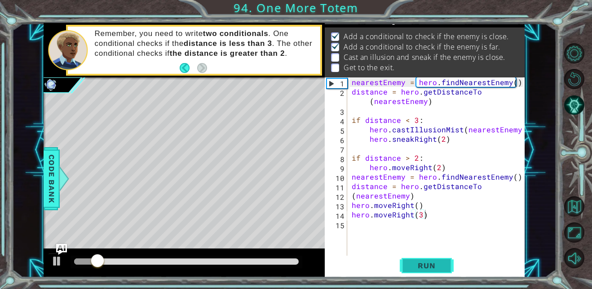
click at [411, 269] on span "Run" at bounding box center [427, 265] width 36 height 9
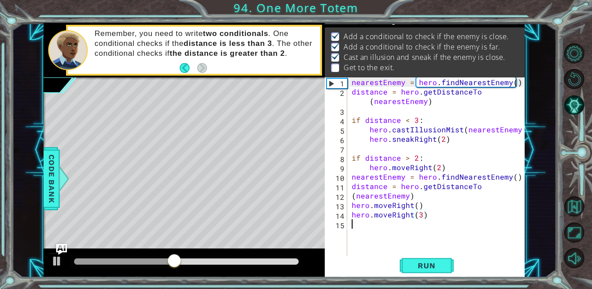
click at [361, 226] on div "nearestEnemy = hero . findNearestEnemy ( ) distance = hero . getDistanceTo ( ne…" at bounding box center [438, 176] width 177 height 198
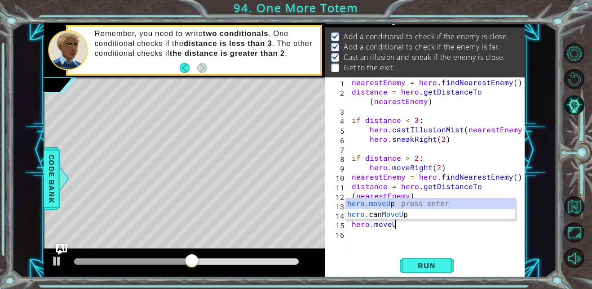
scroll to position [0, 3]
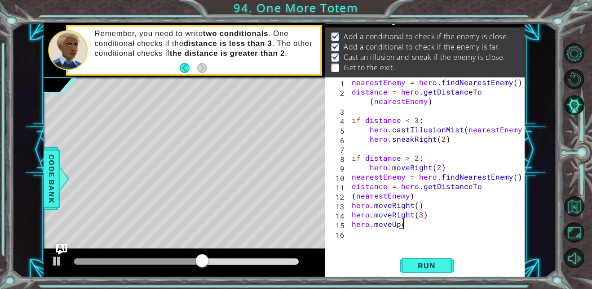
type textarea "hero.moveUp()"
click at [364, 235] on div "nearestEnemy = hero . findNearestEnemy ( ) distance = hero . getDistanceTo ( ne…" at bounding box center [438, 176] width 177 height 198
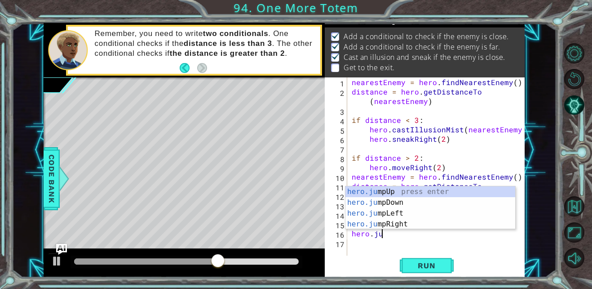
scroll to position [0, 2]
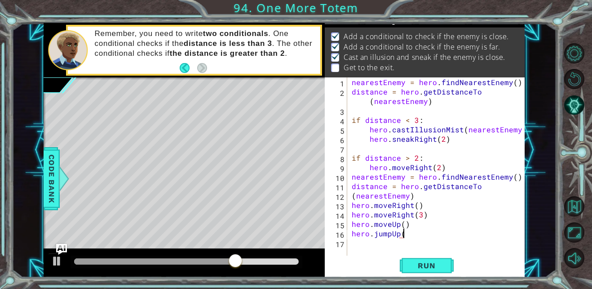
type textarea "hero.jumpUp()"
click at [358, 242] on div "nearestEnemy = hero . findNearestEnemy ( ) distance = hero . getDistanceTo ( ne…" at bounding box center [438, 176] width 177 height 198
type textarea "hero.moveUp()"
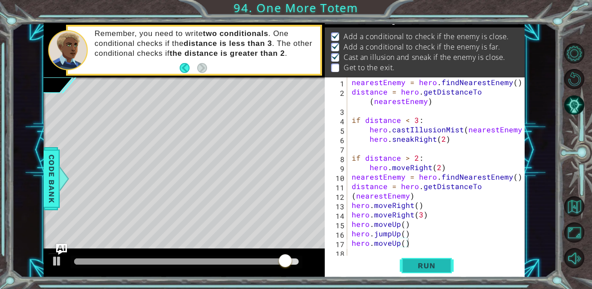
click at [439, 267] on span "Run" at bounding box center [427, 265] width 36 height 9
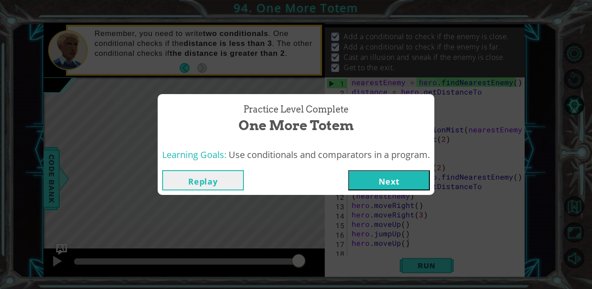
click at [380, 183] on button "Next" at bounding box center [389, 180] width 82 height 20
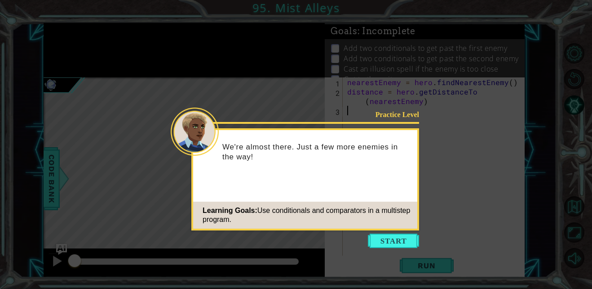
click at [387, 232] on icon at bounding box center [296, 144] width 592 height 289
click at [387, 242] on button "Start" at bounding box center [393, 240] width 51 height 14
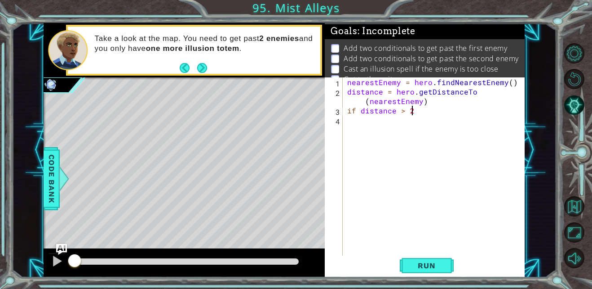
scroll to position [0, 4]
click at [400, 110] on div "nearestEnemy = hero . findNearestEnemy ( ) distance = hero . getDistanceTo ( ne…" at bounding box center [437, 176] width 182 height 198
type textarea "if distance < 2"
click at [403, 110] on div "nearestEnemy = hero . findNearestEnemy ( ) distance = hero . getDistanceTo ( ne…" at bounding box center [437, 176] width 182 height 198
click at [349, 125] on div "nearestEnemy = hero . findNearestEnemy ( ) distance = hero . getDistanceTo ( ne…" at bounding box center [437, 176] width 182 height 198
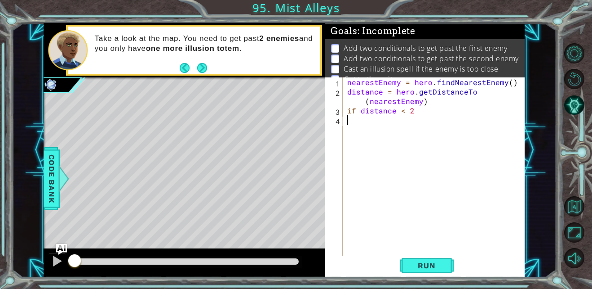
scroll to position [0, 0]
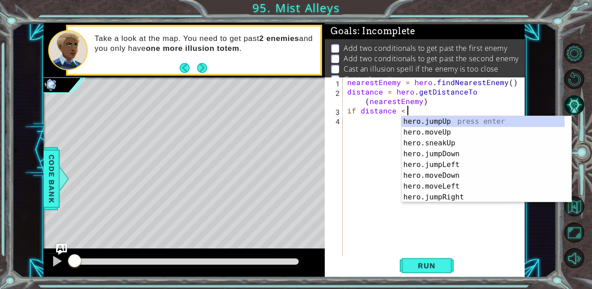
type textarea "if distance < 2"
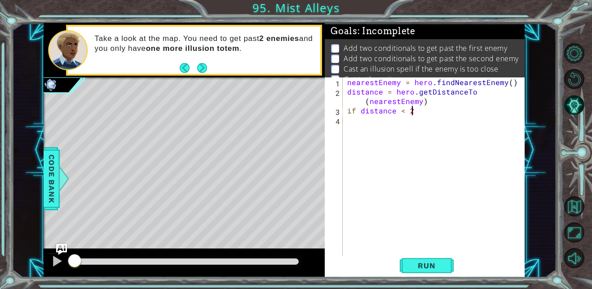
scroll to position [0, 4]
click at [349, 124] on div "nearestEnemy = hero . findNearestEnemy ( ) distance = hero . getDistanceTo ( ne…" at bounding box center [437, 176] width 182 height 198
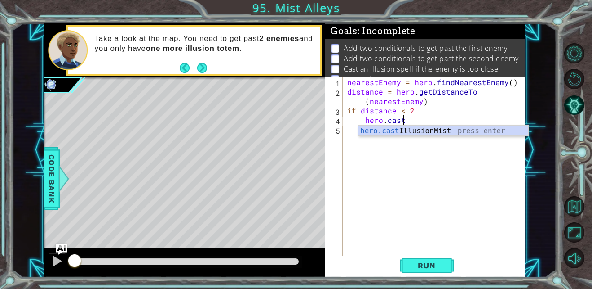
scroll to position [0, 3]
click at [394, 133] on div "hero.cast IllusionMist press enter" at bounding box center [444, 141] width 170 height 32
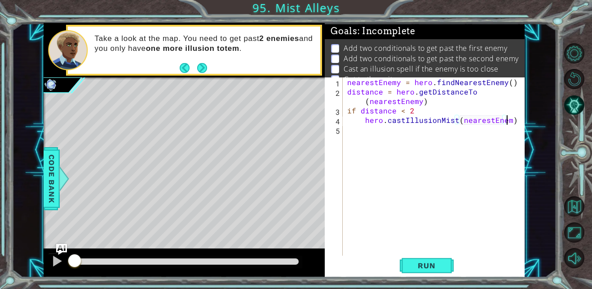
scroll to position [0, 10]
type textarea "hero.castIllusionMist(nearestEnemy)"
click at [352, 132] on div "nearestEnemy = hero . findNearestEnemy ( ) distance = hero . getDistanceTo ( ne…" at bounding box center [437, 176] width 182 height 198
type textarea "hero.sneakUp(2)"
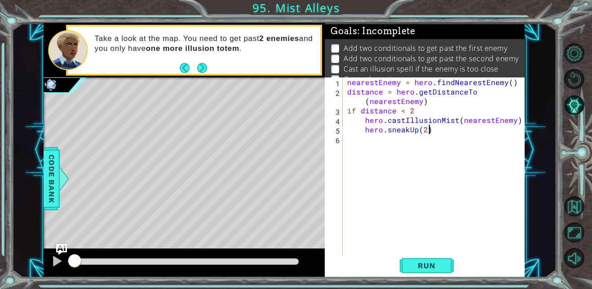
click at [348, 137] on div "nearestEnemy = hero . findNearestEnemy ( ) distance = hero . getDistanceTo ( ne…" at bounding box center [437, 176] width 182 height 198
type textarea "if distance > 3"
click at [351, 151] on div "nearestEnemy = hero . findNearestEnemy ( ) distance = hero . getDistanceTo ( ne…" at bounding box center [437, 176] width 182 height 198
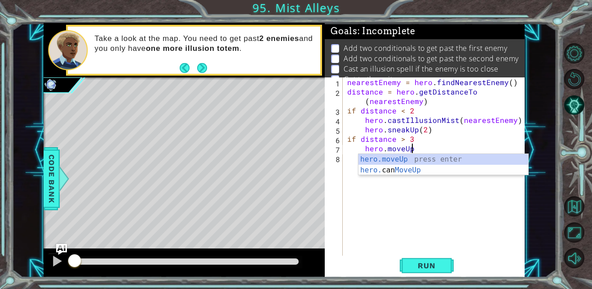
scroll to position [0, 4]
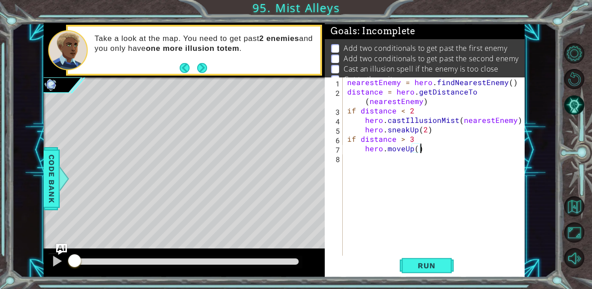
click at [416, 148] on div "nearestEnemy = hero . findNearestEnemy ( ) distance = hero . getDistanceTo ( ne…" at bounding box center [437, 176] width 182 height 198
click at [433, 269] on span "Run" at bounding box center [427, 265] width 36 height 9
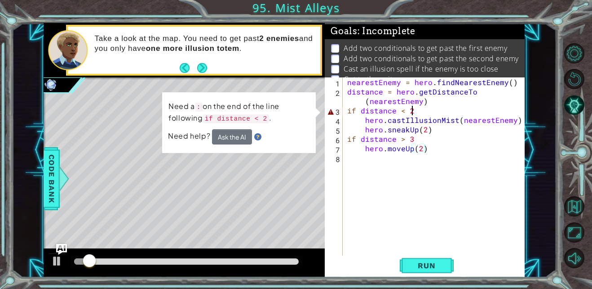
click at [419, 111] on div "nearestEnemy = hero . findNearestEnemy ( ) distance = hero . getDistanceTo ( ne…" at bounding box center [437, 176] width 182 height 198
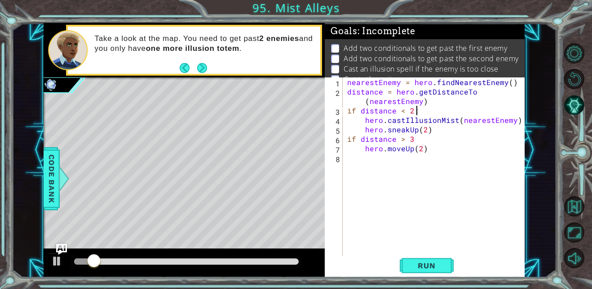
scroll to position [0, 4]
click at [412, 138] on div "nearestEnemy = hero . findNearestEnemy ( ) distance = hero . getDistanceTo ( ne…" at bounding box center [437, 176] width 182 height 198
type textarea "if distance > 3:"
click at [434, 265] on span "Run" at bounding box center [427, 265] width 36 height 9
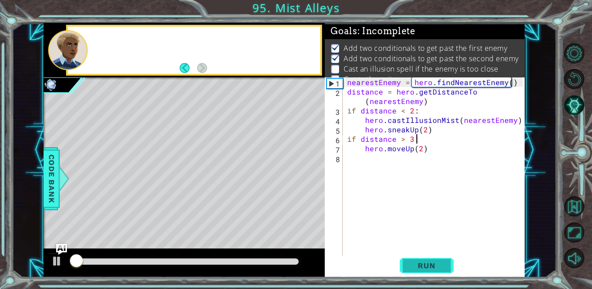
scroll to position [12, 0]
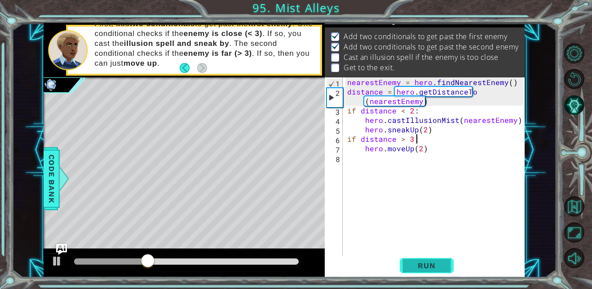
click at [434, 265] on span "Run" at bounding box center [427, 265] width 36 height 9
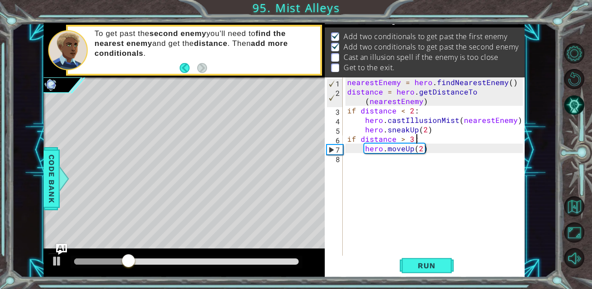
click at [350, 163] on div "nearestEnemy = hero . findNearestEnemy ( ) distance = hero . getDistanceTo ( ne…" at bounding box center [437, 176] width 182 height 198
type textarea "hero.jumpUp(1)"
click at [352, 165] on div "nearestEnemy = hero . findNearestEnemy ( ) distance = hero . getDistanceTo ( ne…" at bounding box center [437, 176] width 182 height 198
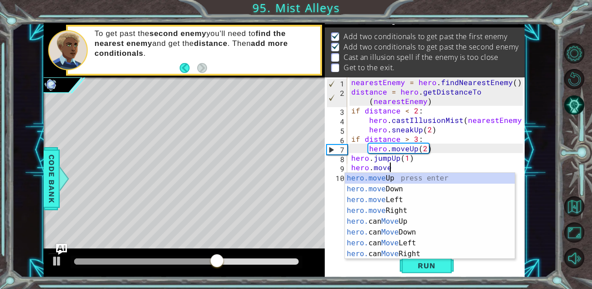
scroll to position [0, 2]
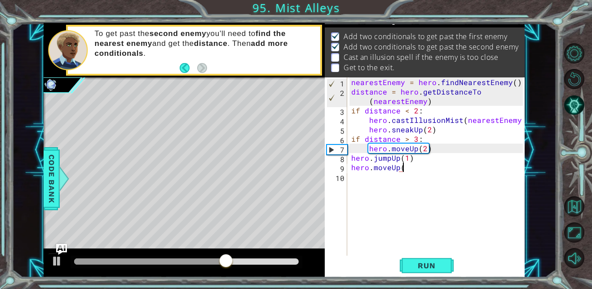
type textarea "hero.moveUp()"
click at [354, 176] on div "nearestEnemy = hero . findNearestEnemy ( ) distance = hero . getDistanceTo ( ne…" at bounding box center [439, 176] width 178 height 198
type textarea "hero.moveRight()"
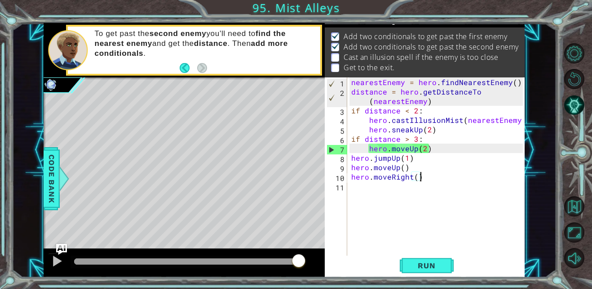
click at [351, 189] on div "nearestEnemy = hero . findNearestEnemy ( ) distance = hero . getDistanceTo ( ne…" at bounding box center [439, 176] width 178 height 198
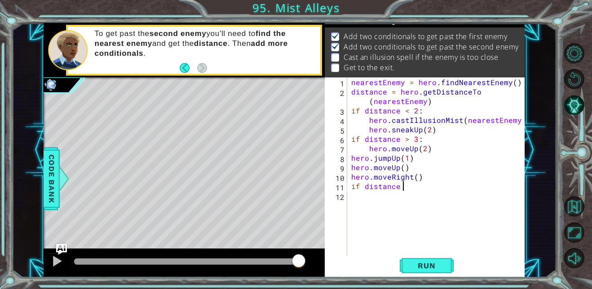
scroll to position [0, 3]
type textarea "if distance < 2:"
click at [354, 196] on div "nearestEnemy = hero . findNearestEnemy ( ) distance = hero . getDistanceTo ( ne…" at bounding box center [439, 176] width 178 height 198
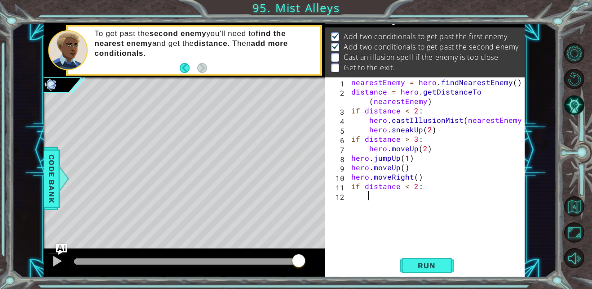
type textarea "if distance < 2:"
click at [354, 196] on div "nearestEnemy = hero . findNearestEnemy ( ) distance = hero . getDistanceTo ( ne…" at bounding box center [439, 176] width 178 height 198
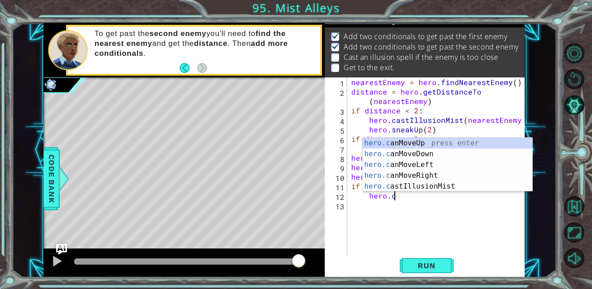
scroll to position [0, 3]
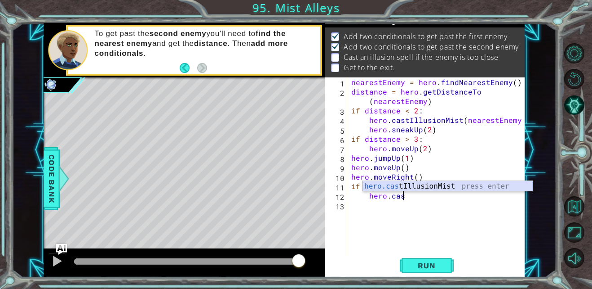
click at [396, 183] on div "hero.cas tIllusionMist press enter" at bounding box center [448, 197] width 170 height 32
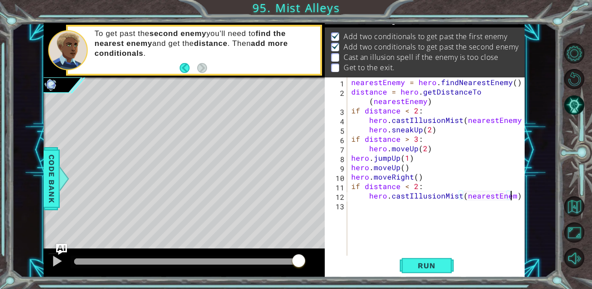
scroll to position [0, 10]
type textarea "hero.castIllusionMist(nearestEnemy)"
click at [352, 205] on div "nearestEnemy = hero . findNearestEnemy ( ) distance = hero . getDistanceTo ( ne…" at bounding box center [439, 176] width 178 height 198
type textarea "hero.sneakRight(2)"
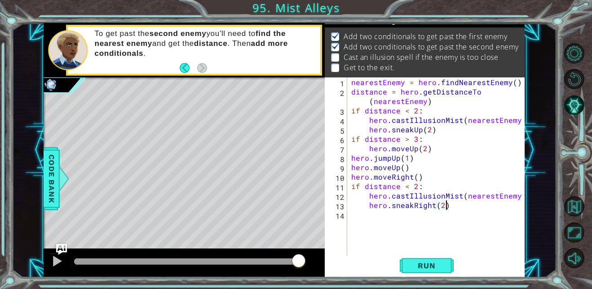
click at [352, 218] on div "nearestEnemy = hero . findNearestEnemy ( ) distance = hero . getDistanceTo ( ne…" at bounding box center [439, 176] width 178 height 198
click at [417, 215] on div "nearestEnemy = hero . findNearestEnemy ( ) distance = hero . getDistanceTo ( ne…" at bounding box center [439, 176] width 178 height 198
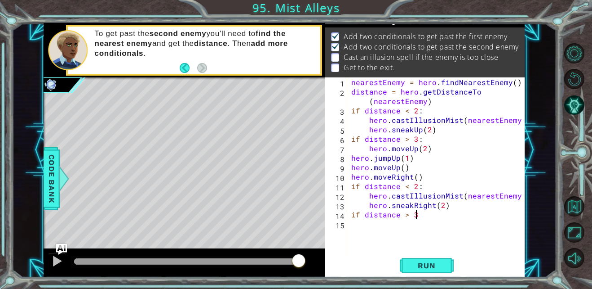
type textarea "if distance > 3:"
click at [354, 227] on div "nearestEnemy = hero . findNearestEnemy ( ) distance = hero . getDistanceTo ( ne…" at bounding box center [439, 176] width 178 height 198
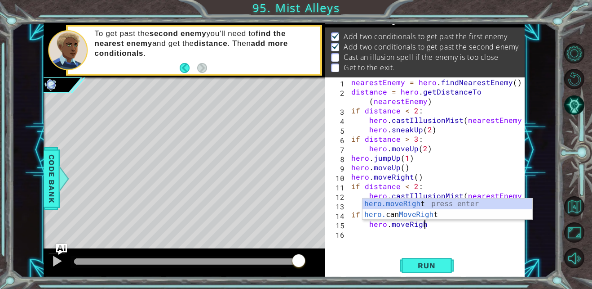
scroll to position [0, 4]
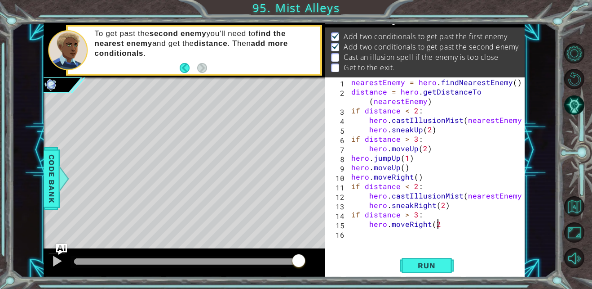
type textarea "hero.moveRight(2)"
click at [367, 238] on div "nearestEnemy = hero . findNearestEnemy ( ) distance = hero . getDistanceTo ( ne…" at bounding box center [439, 176] width 178 height 198
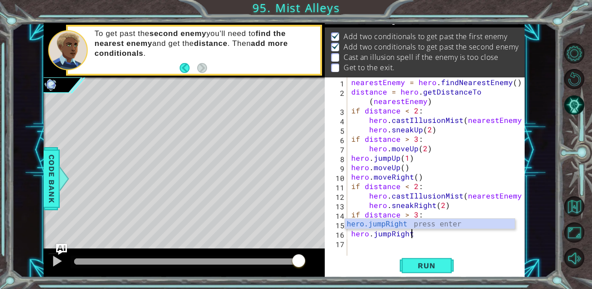
scroll to position [0, 4]
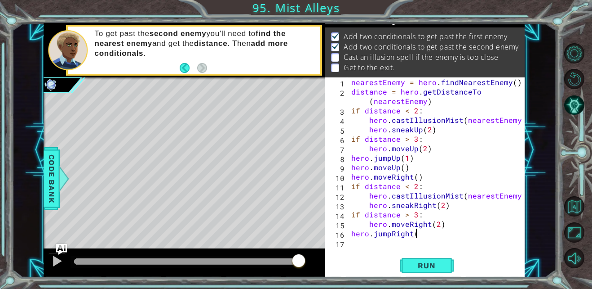
type textarea "hero.jumpRight()"
click at [358, 244] on div "nearestEnemy = hero . findNearestEnemy ( ) distance = hero . getDistanceTo ( ne…" at bounding box center [439, 176] width 178 height 198
click at [419, 267] on span "Run" at bounding box center [427, 265] width 36 height 9
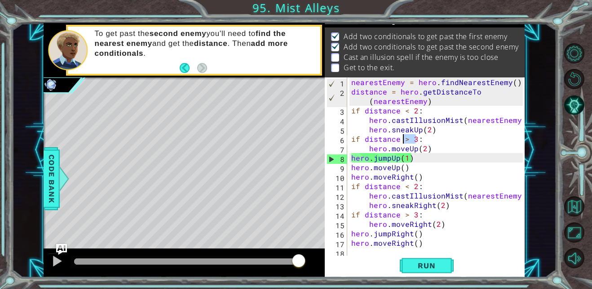
drag, startPoint x: 415, startPoint y: 136, endPoint x: 405, endPoint y: 137, distance: 9.9
click at [405, 137] on div "nearestEnemy = hero . findNearestEnemy ( ) distance = hero . getDistanceTo ( ne…" at bounding box center [439, 176] width 178 height 198
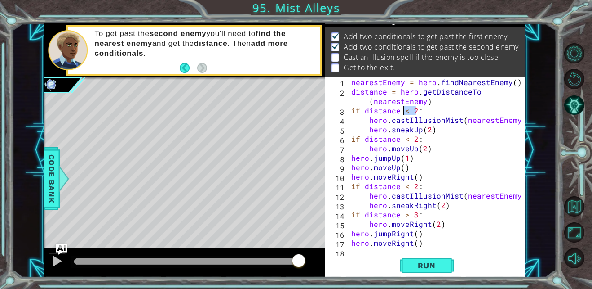
drag, startPoint x: 416, startPoint y: 110, endPoint x: 405, endPoint y: 109, distance: 11.2
click at [405, 109] on div "nearestEnemy = hero . findNearestEnemy ( ) distance = hero . getDistanceTo ( ne…" at bounding box center [439, 176] width 178 height 198
click at [422, 270] on span "Run" at bounding box center [427, 265] width 36 height 9
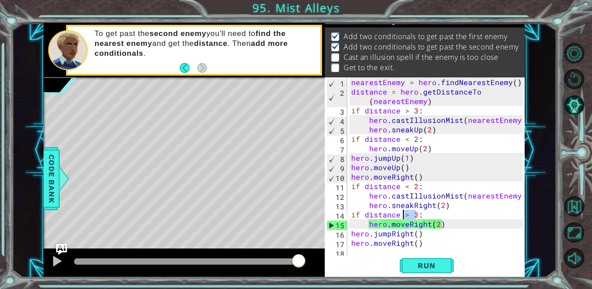
drag, startPoint x: 415, startPoint y: 213, endPoint x: 405, endPoint y: 213, distance: 9.9
click at [405, 213] on div "nearestEnemy = hero . findNearestEnemy ( ) distance = hero . getDistanceTo ( ne…" at bounding box center [439, 176] width 178 height 198
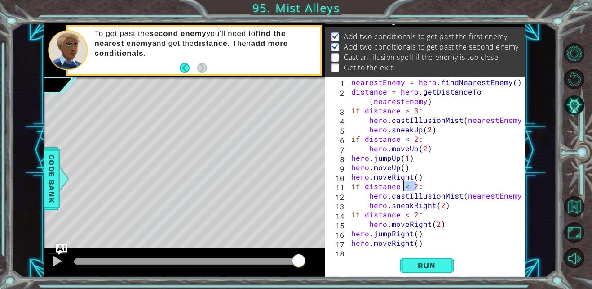
drag, startPoint x: 415, startPoint y: 184, endPoint x: 403, endPoint y: 183, distance: 11.7
click at [403, 183] on div "nearestEnemy = hero . findNearestEnemy ( ) distance = hero . getDistanceTo ( ne…" at bounding box center [439, 176] width 178 height 198
click at [439, 264] on span "Run" at bounding box center [427, 265] width 36 height 9
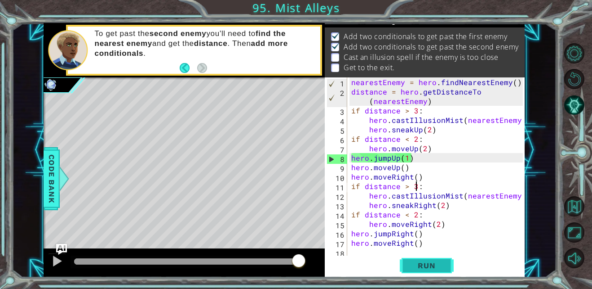
click at [439, 263] on span "Run" at bounding box center [427, 265] width 36 height 9
click at [405, 110] on div "nearestEnemy = hero . findNearestEnemy ( ) distance = hero . getDistanceTo ( ne…" at bounding box center [439, 176] width 178 height 198
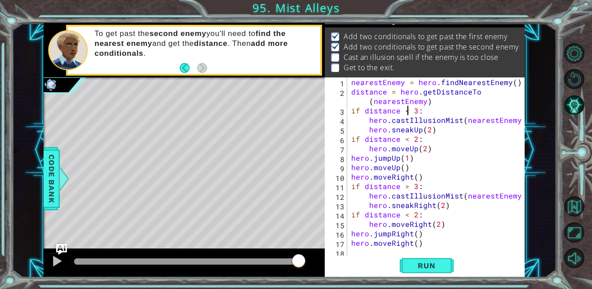
scroll to position [0, 4]
click at [405, 139] on div "nearestEnemy = hero . findNearestEnemy ( ) distance = hero . getDistanceTo ( ne…" at bounding box center [439, 176] width 178 height 198
click at [414, 137] on div "nearestEnemy = hero . findNearestEnemy ( ) distance = hero . getDistanceTo ( ne…" at bounding box center [439, 176] width 178 height 198
click at [414, 109] on div "nearestEnemy = hero . findNearestEnemy ( ) distance = hero . getDistanceTo ( ne…" at bounding box center [439, 176] width 178 height 198
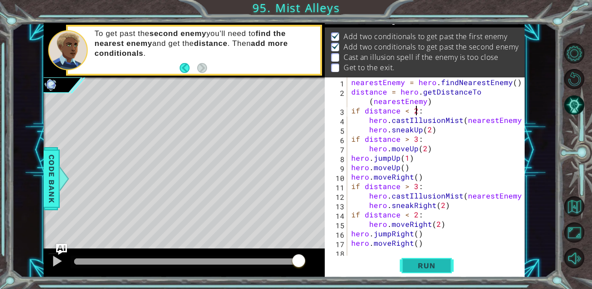
click at [422, 263] on span "Run" at bounding box center [427, 265] width 36 height 9
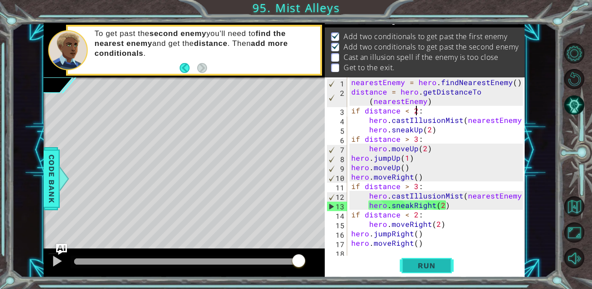
click at [422, 263] on span "Run" at bounding box center [427, 265] width 36 height 9
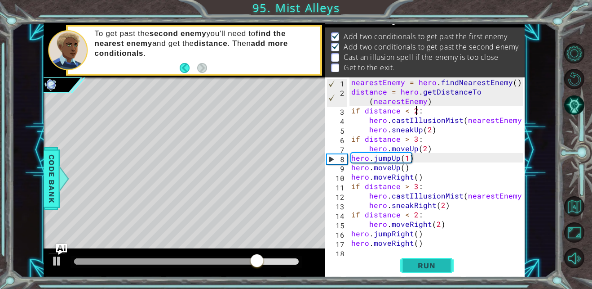
click at [422, 263] on span "Run" at bounding box center [427, 265] width 36 height 9
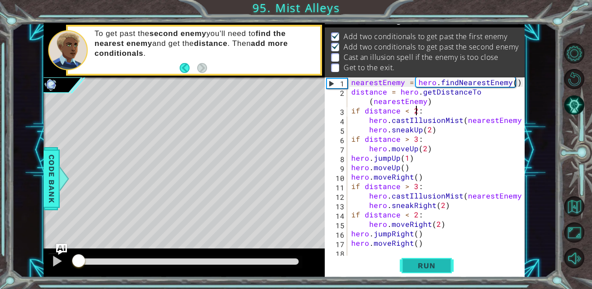
click at [422, 263] on span "Run" at bounding box center [427, 265] width 36 height 9
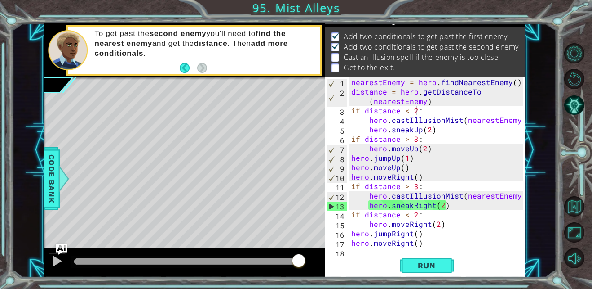
drag, startPoint x: 422, startPoint y: 263, endPoint x: 421, endPoint y: 212, distance: 50.8
click at [421, 212] on div "if distance < 2: 1 2 3 4 5 6 7 8 9 10 11 12 13 14 15 16 17 18 nearestEnemy = he…" at bounding box center [425, 177] width 200 height 200
click at [405, 216] on div "nearestEnemy = hero . findNearestEnemy ( ) distance = hero . getDistanceTo ( ne…" at bounding box center [439, 176] width 178 height 198
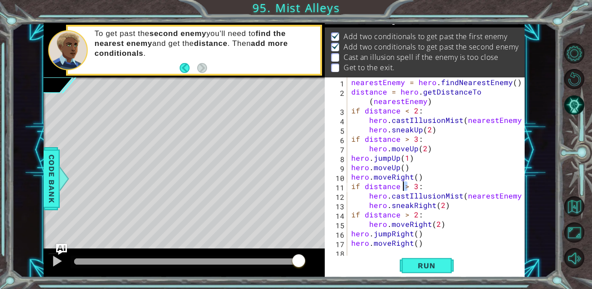
click at [405, 187] on div "nearestEnemy = hero . findNearestEnemy ( ) distance = hero . getDistanceTo ( ne…" at bounding box center [439, 176] width 178 height 198
click at [423, 267] on span "Run" at bounding box center [427, 265] width 36 height 9
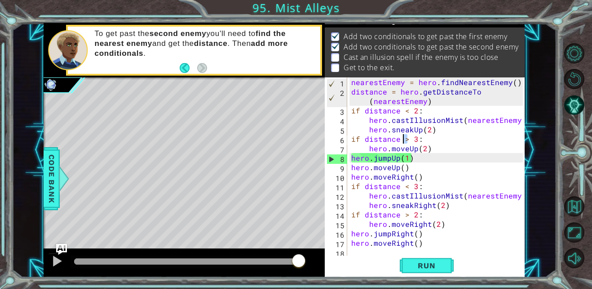
click at [405, 138] on div "nearestEnemy = hero . findNearestEnemy ( ) distance = hero . getDistanceTo ( ne…" at bounding box center [439, 176] width 178 height 198
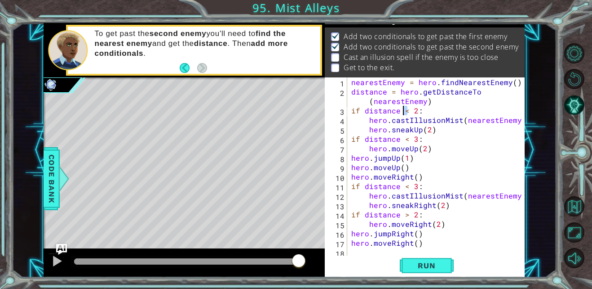
click at [405, 110] on div "nearestEnemy = hero . findNearestEnemy ( ) distance = hero . getDistanceTo ( ne…" at bounding box center [439, 176] width 178 height 198
click at [410, 266] on span "Run" at bounding box center [427, 265] width 36 height 9
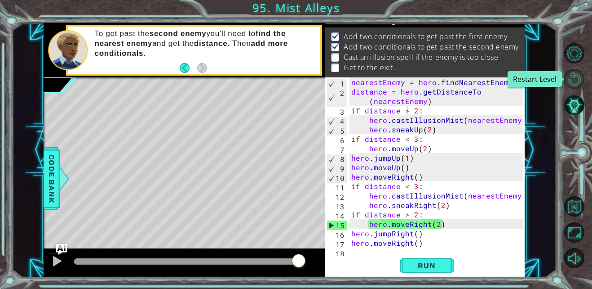
click at [575, 83] on button "Restart Level" at bounding box center [575, 79] width 20 height 20
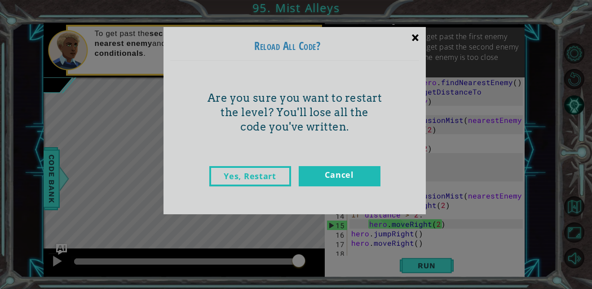
click at [413, 33] on div "×" at bounding box center [415, 37] width 21 height 26
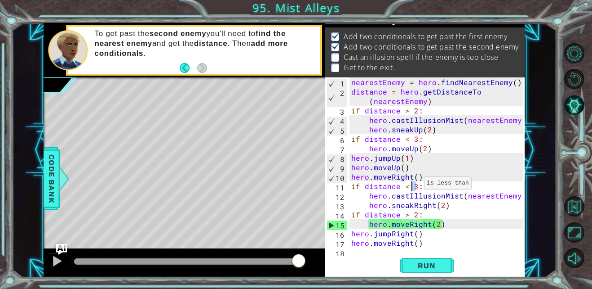
click at [413, 185] on div "nearestEnemy = hero . findNearestEnemy ( ) distance = hero . getDistanceTo ( ne…" at bounding box center [439, 176] width 178 height 198
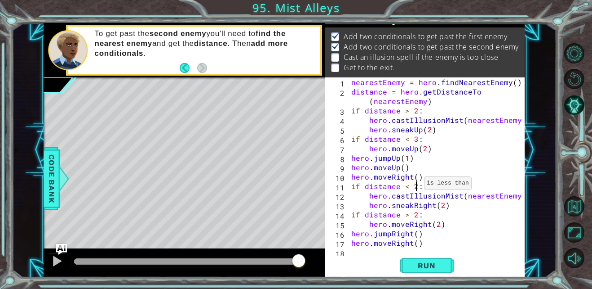
scroll to position [0, 4]
click at [405, 110] on div "nearestEnemy = hero . findNearestEnemy ( ) distance = hero . getDistanceTo ( ne…" at bounding box center [439, 176] width 178 height 198
click at [414, 214] on div "nearestEnemy = hero . findNearestEnemy ( ) distance = hero . getDistanceTo ( ne…" at bounding box center [439, 176] width 178 height 198
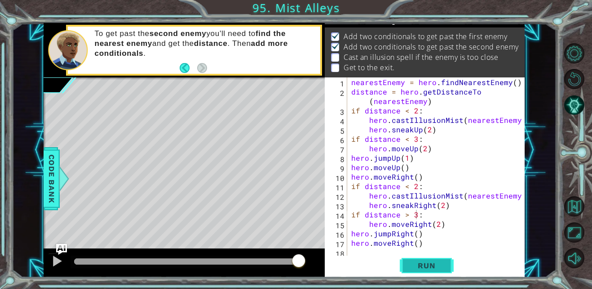
click at [426, 265] on span "Run" at bounding box center [427, 265] width 36 height 9
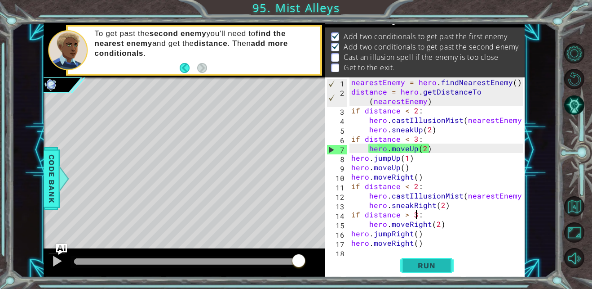
click at [426, 265] on span "Run" at bounding box center [427, 265] width 36 height 9
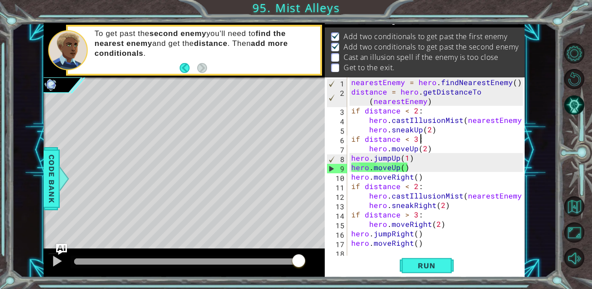
click at [422, 140] on div "nearestEnemy = hero . findNearestEnemy ( ) distance = hero . getDistanceTo ( ne…" at bounding box center [439, 176] width 178 height 198
click at [423, 147] on div "nearestEnemy = hero . findNearestEnemy ( ) distance = hero . getDistanceTo ( ne…" at bounding box center [439, 176] width 178 height 198
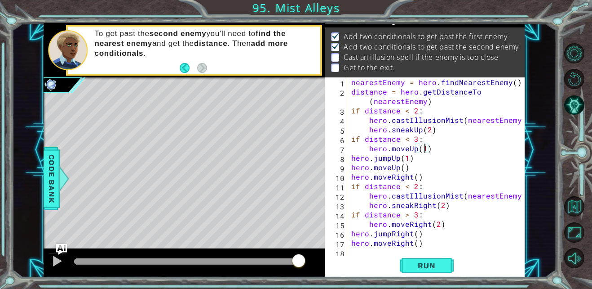
scroll to position [0, 4]
click at [416, 267] on span "Run" at bounding box center [427, 265] width 36 height 9
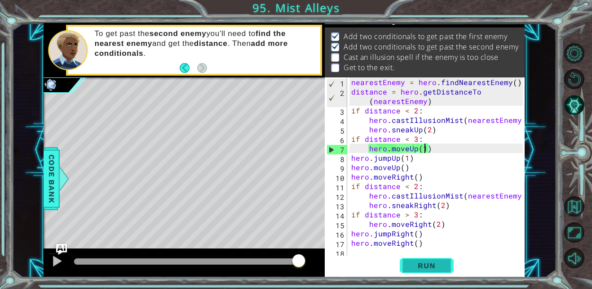
click at [416, 267] on span "Run" at bounding box center [427, 265] width 36 height 9
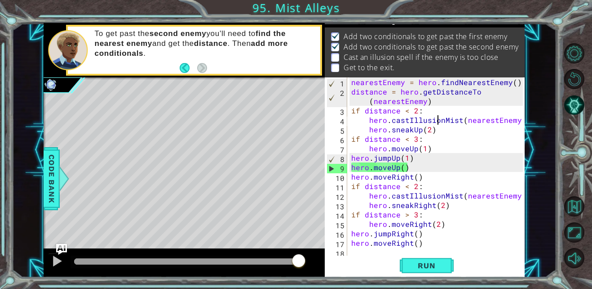
click at [438, 123] on div "nearestEnemy = hero . findNearestEnemy ( ) distance = hero . getDistanceTo ( ne…" at bounding box center [439, 176] width 178 height 198
click at [435, 132] on div "nearestEnemy = hero . findNearestEnemy ( ) distance = hero . getDistanceTo ( ne…" at bounding box center [439, 176] width 178 height 198
type textarea "hero.sneakUp(2)"
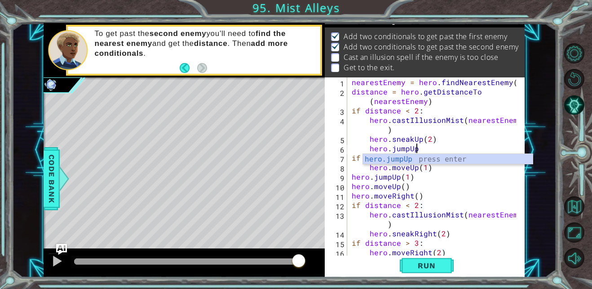
scroll to position [0, 4]
type textarea "hero.jumpUp()"
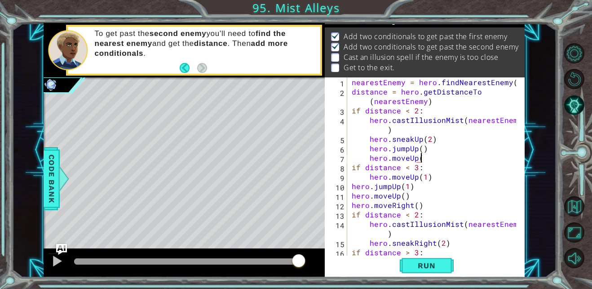
type textarea "hero.moveUp()"
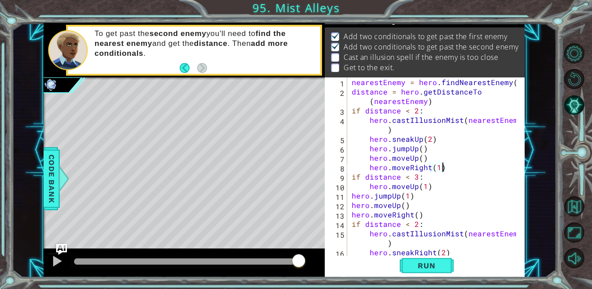
scroll to position [0, 5]
type textarea "hero.moveRight(1)"
click at [431, 258] on button "Run" at bounding box center [427, 265] width 54 height 20
